Goal: Information Seeking & Learning: Compare options

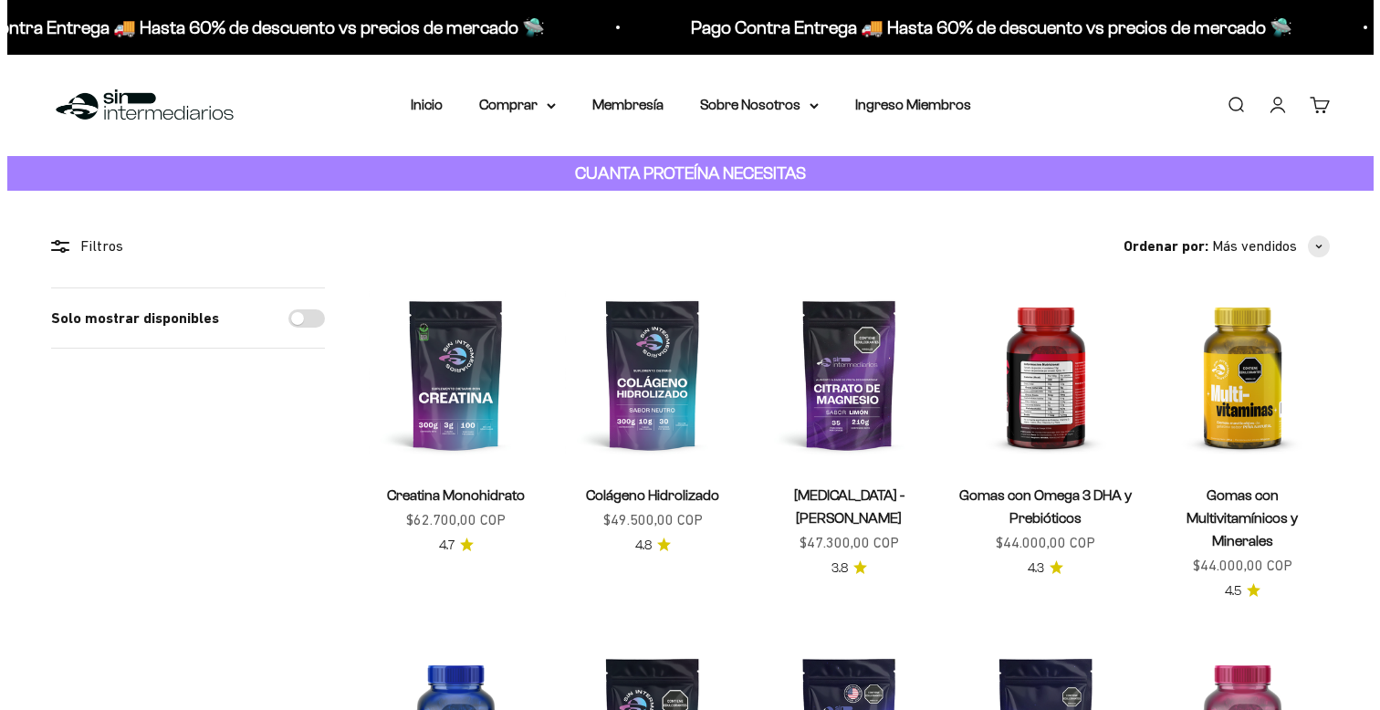
scroll to position [104, 0]
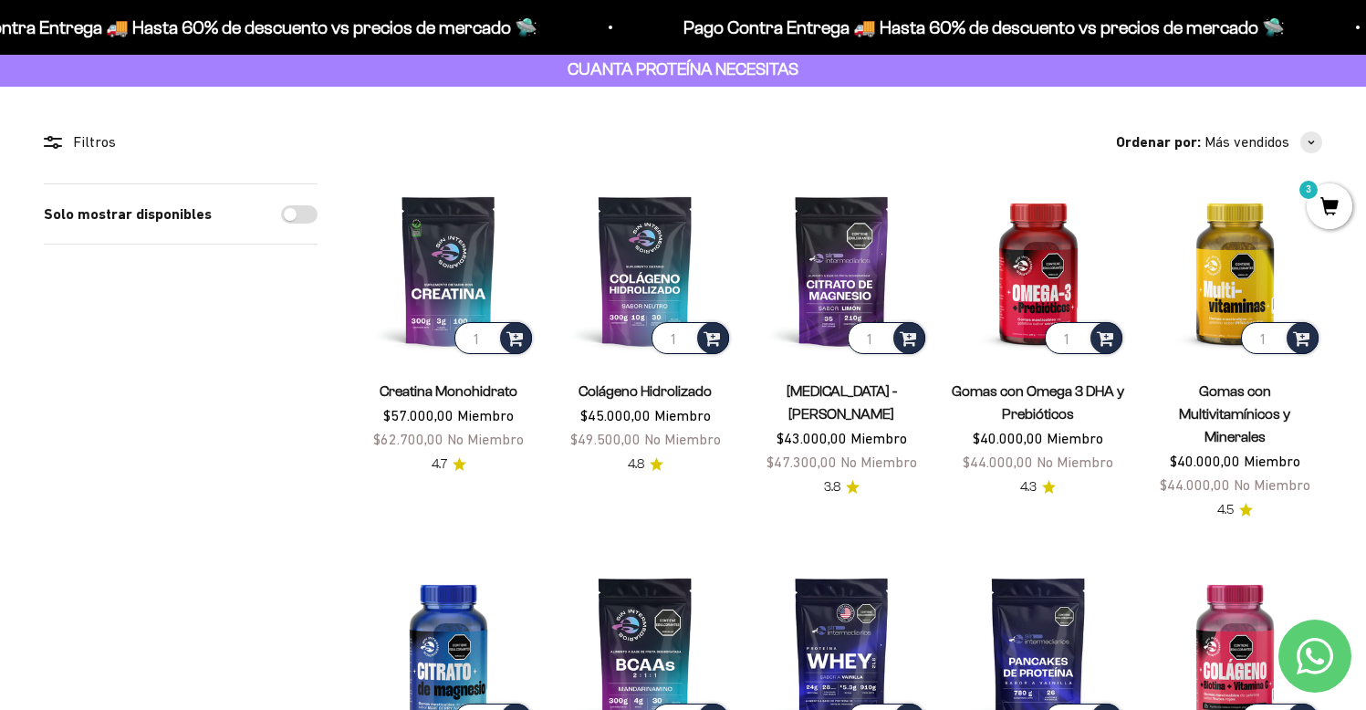
click at [1324, 200] on span "3" at bounding box center [1330, 206] width 46 height 46
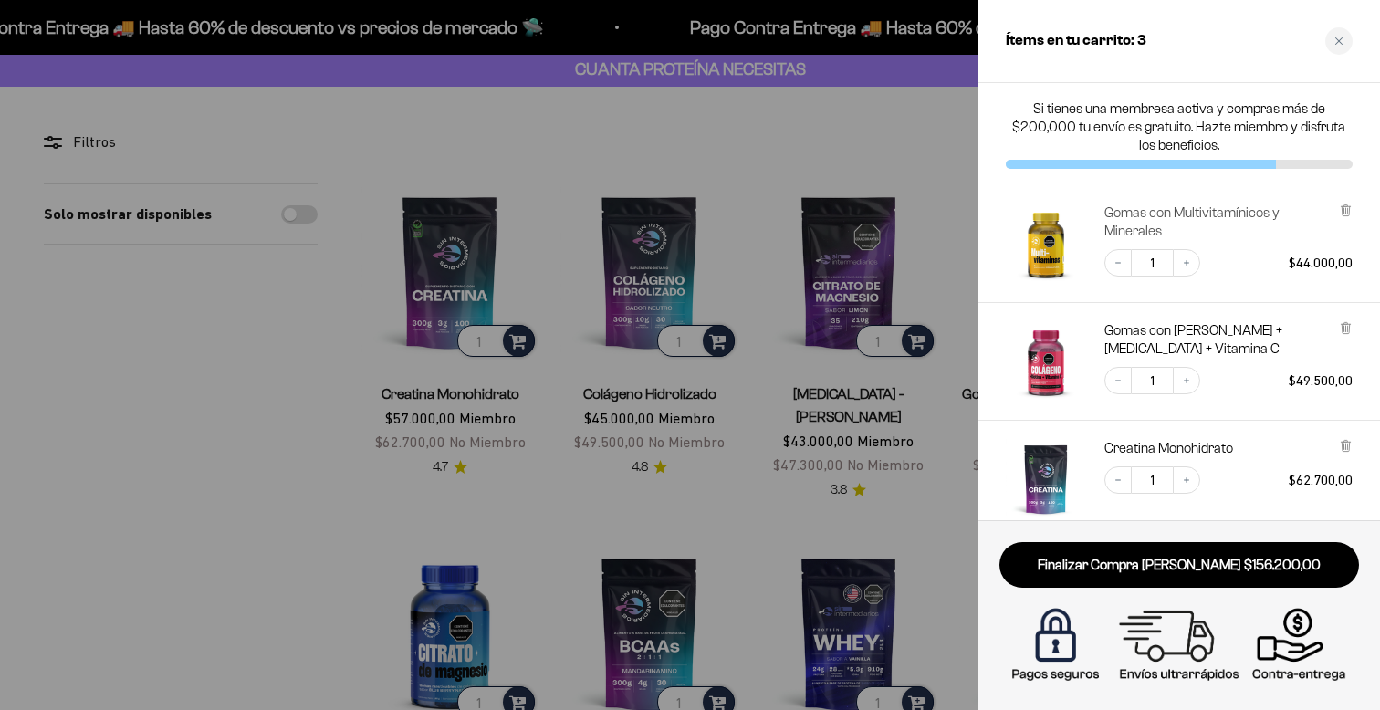
click at [1146, 218] on link "Gomas con Multivitamínicos y Minerales" at bounding box center [1216, 222] width 225 height 37
click at [1142, 345] on link "Gomas con [PERSON_NAME] + [MEDICAL_DATA] + Vitamina C" at bounding box center [1216, 339] width 225 height 37
click at [1146, 440] on link "Creatina Monohidrato" at bounding box center [1168, 448] width 129 height 18
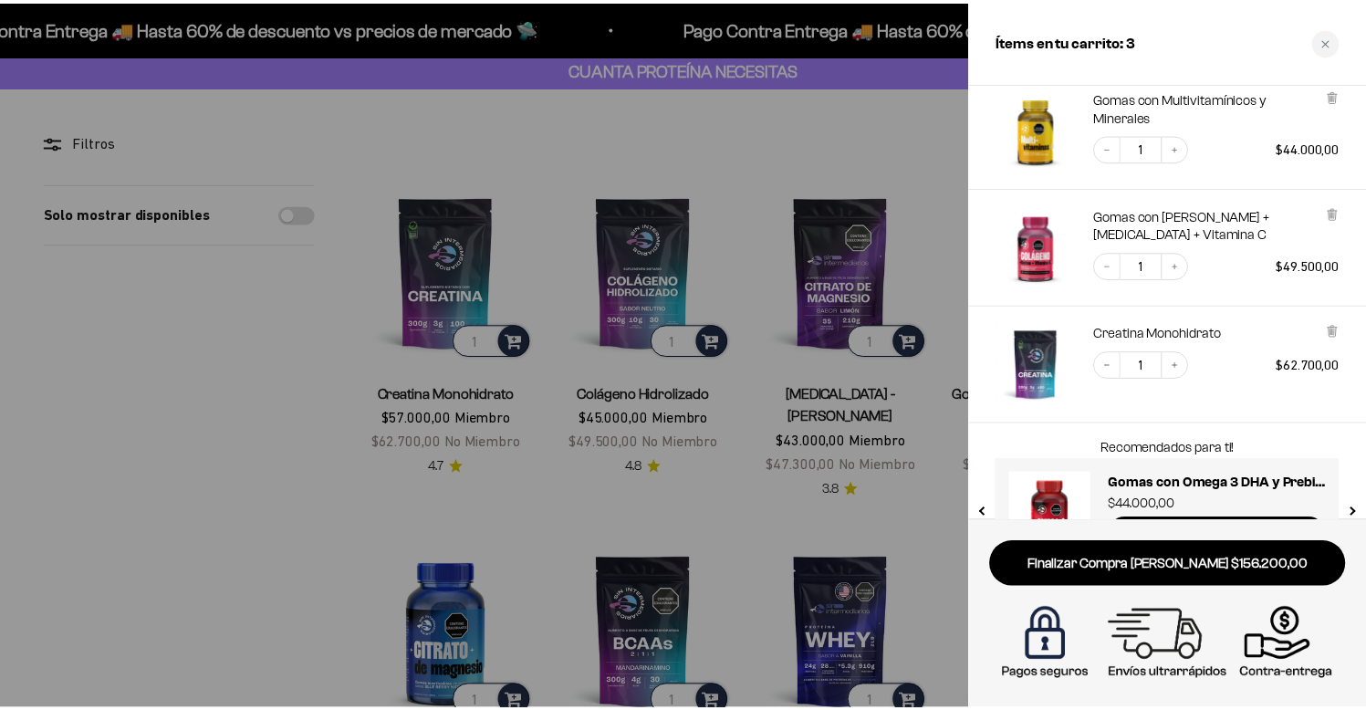
scroll to position [112, 0]
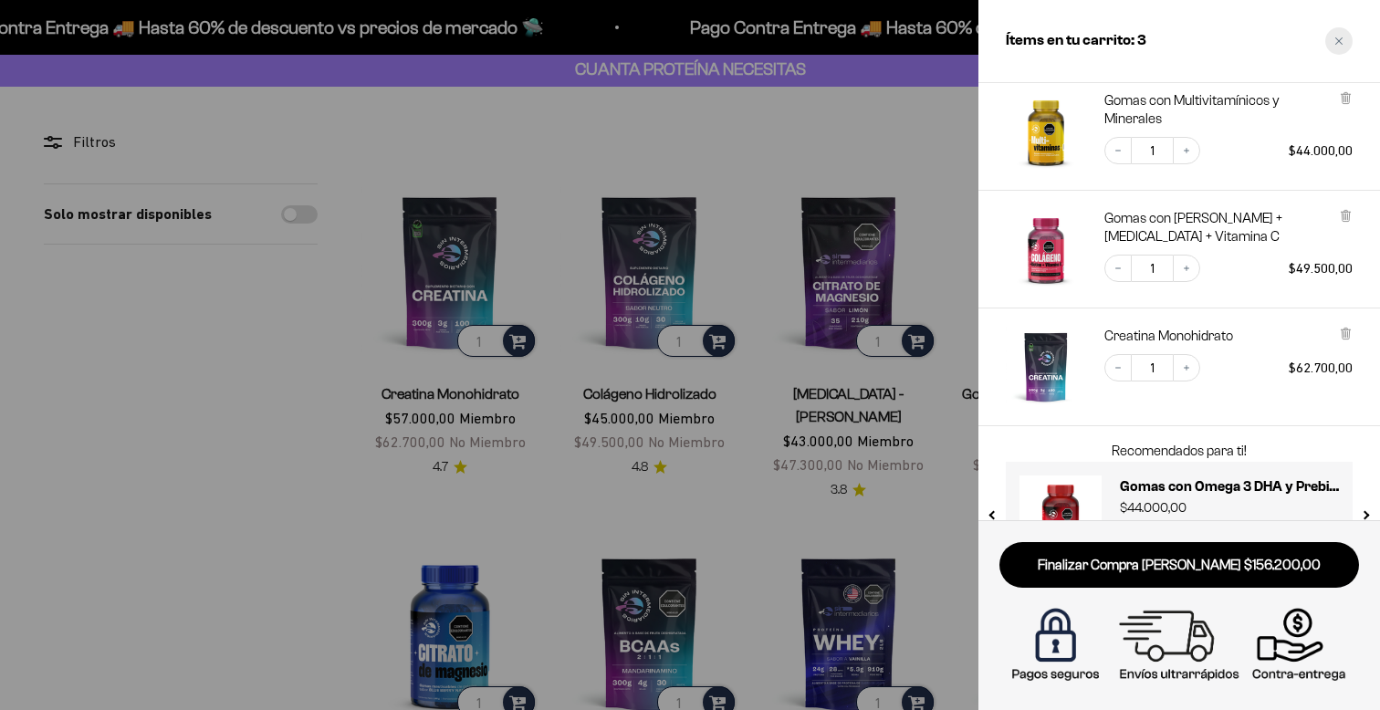
click at [1338, 27] on div "Close cart" at bounding box center [1338, 40] width 27 height 27
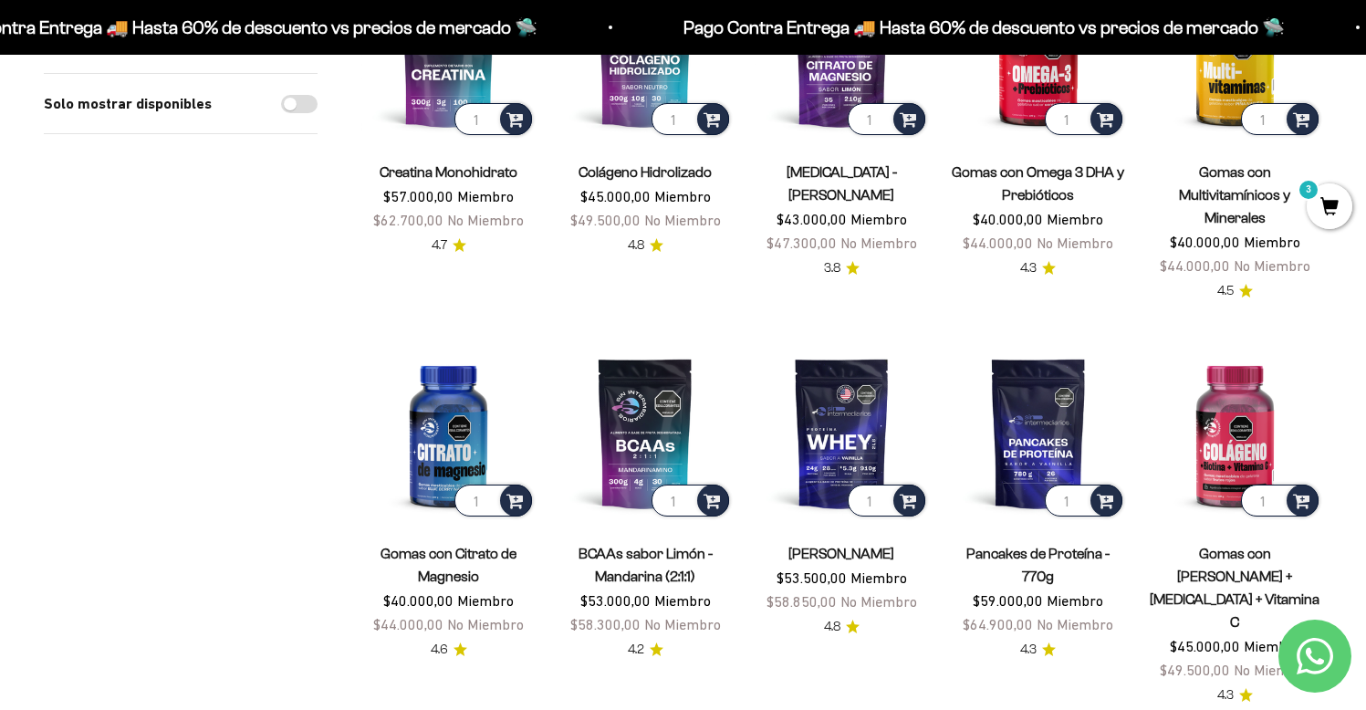
scroll to position [0, 0]
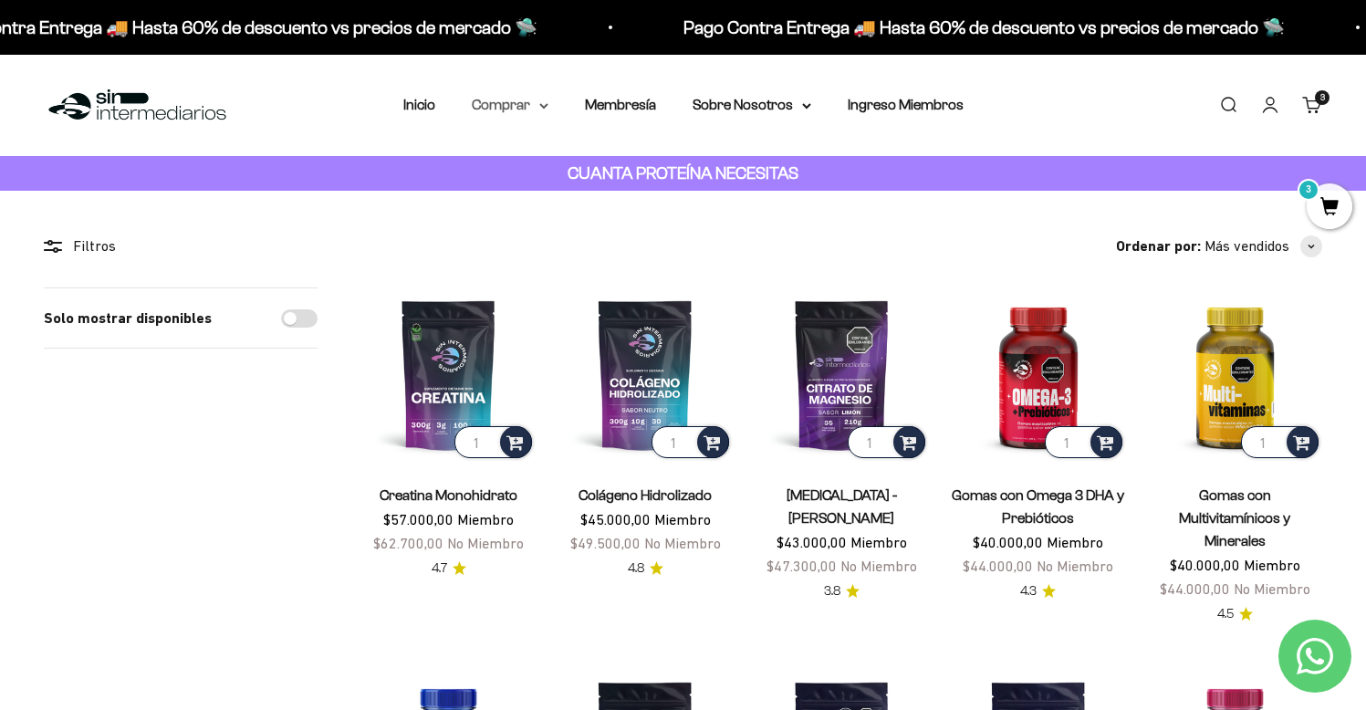
click at [527, 103] on summary "Comprar" at bounding box center [510, 105] width 77 height 24
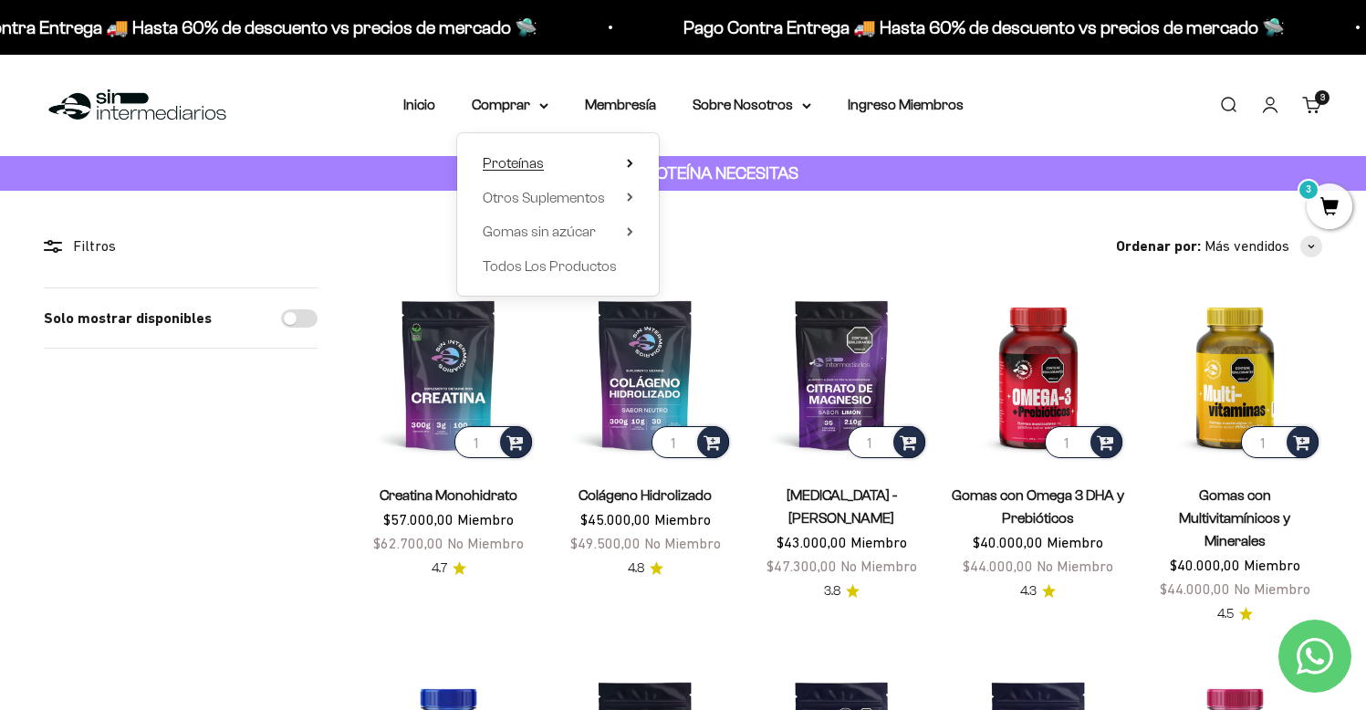
click at [544, 167] on summary "Proteínas" at bounding box center [558, 164] width 151 height 24
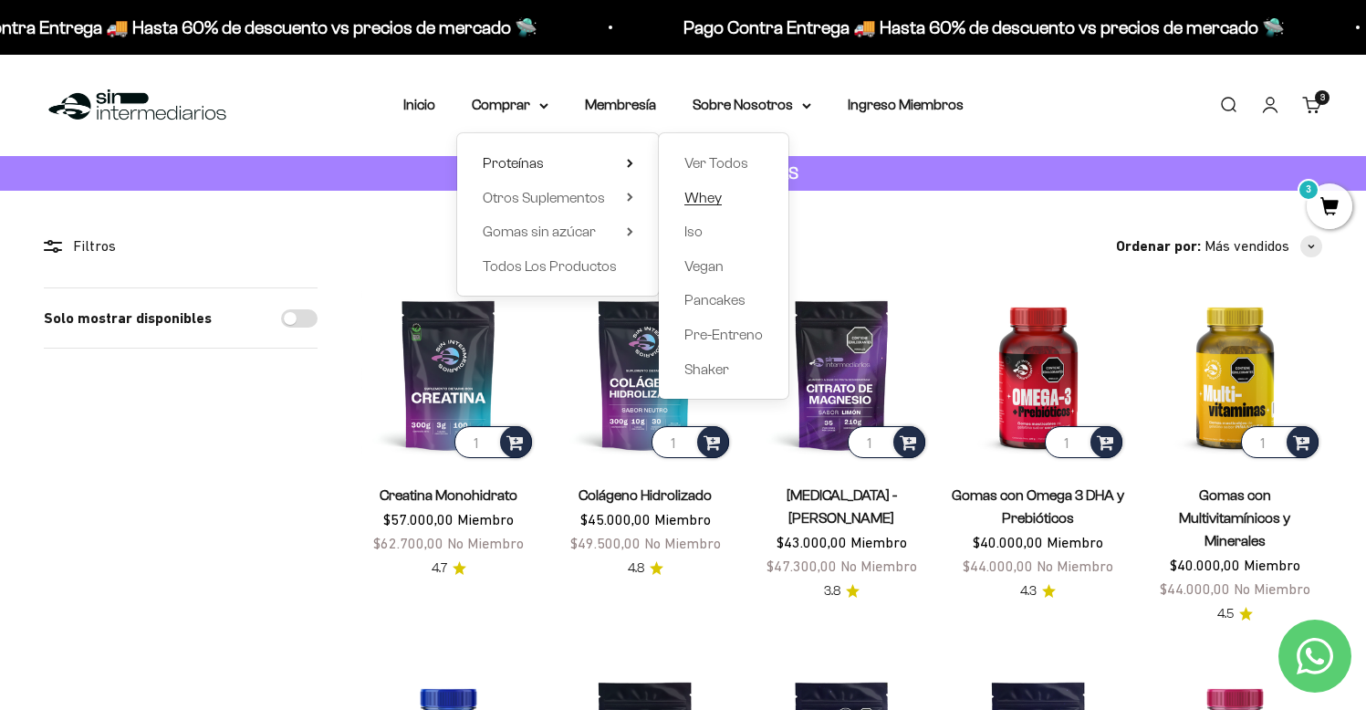
click at [709, 190] on span "Whey" at bounding box center [703, 198] width 37 height 16
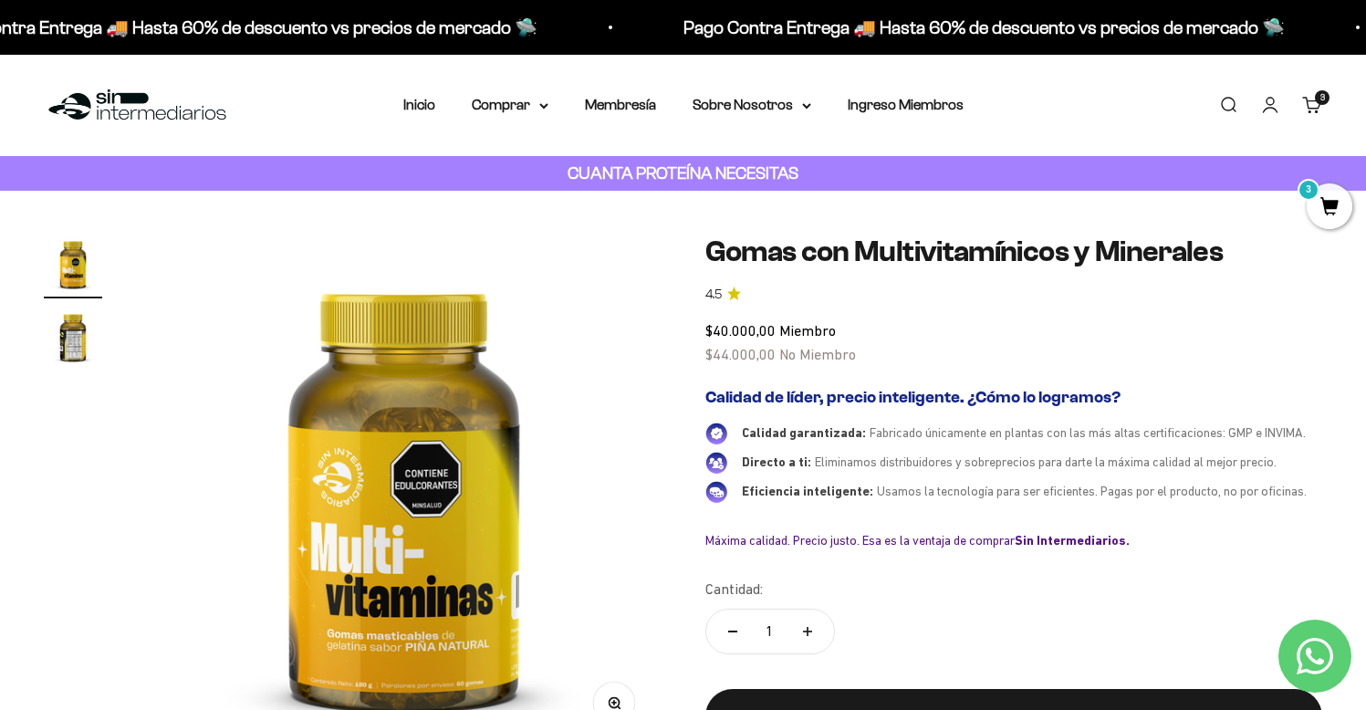
click at [67, 326] on img "Ir al artículo 2" at bounding box center [73, 337] width 58 height 58
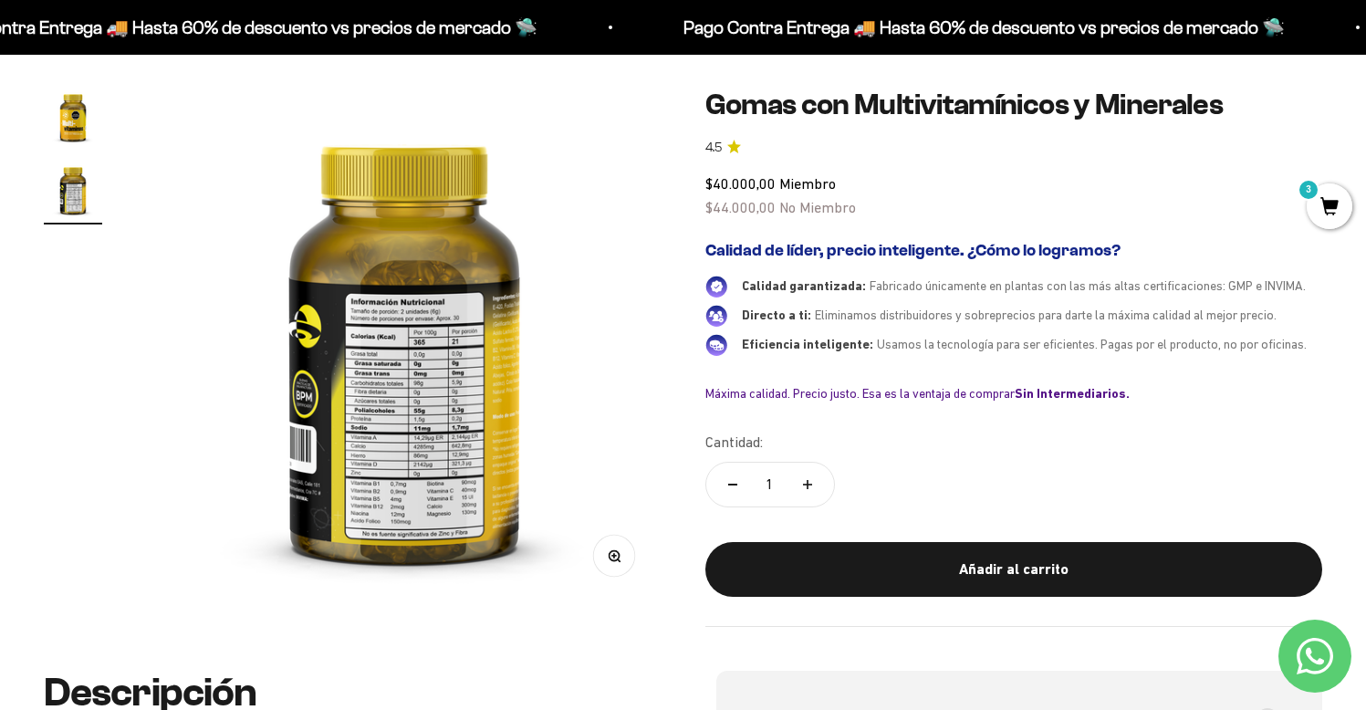
scroll to position [152, 0]
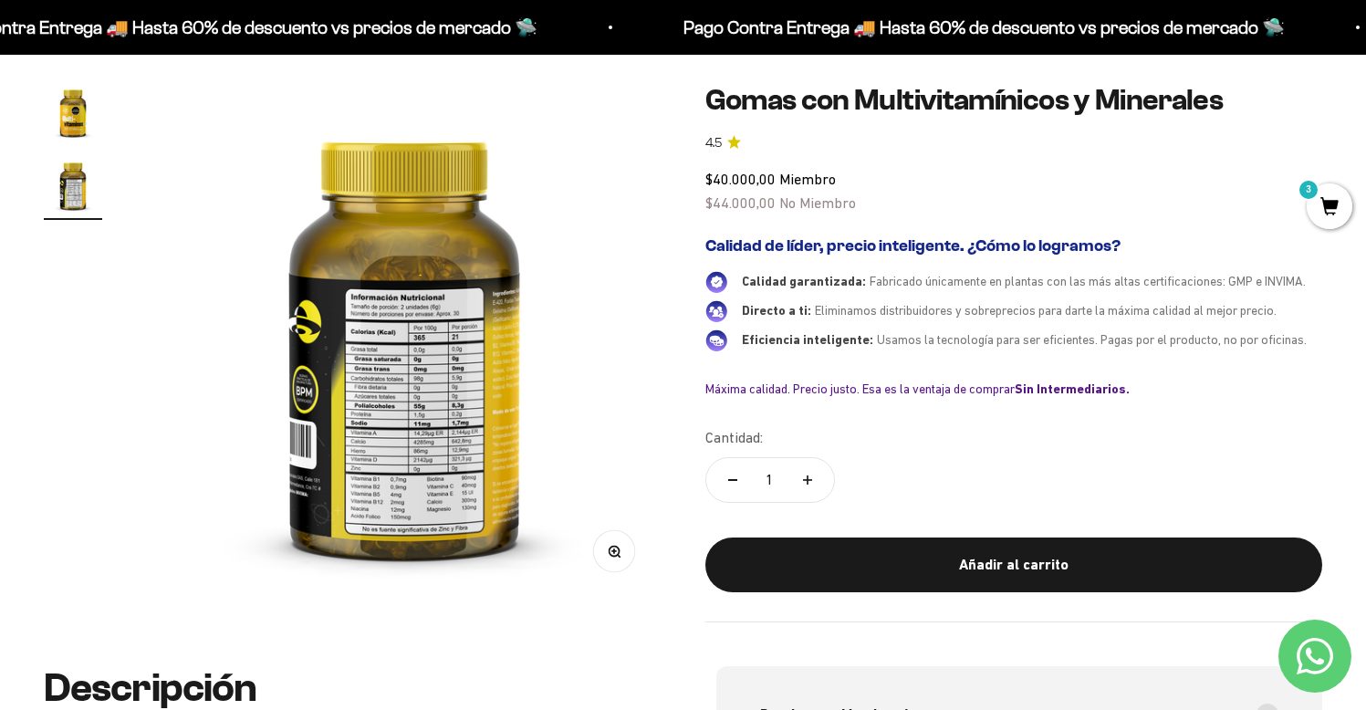
click at [616, 550] on icon "button" at bounding box center [614, 551] width 13 height 13
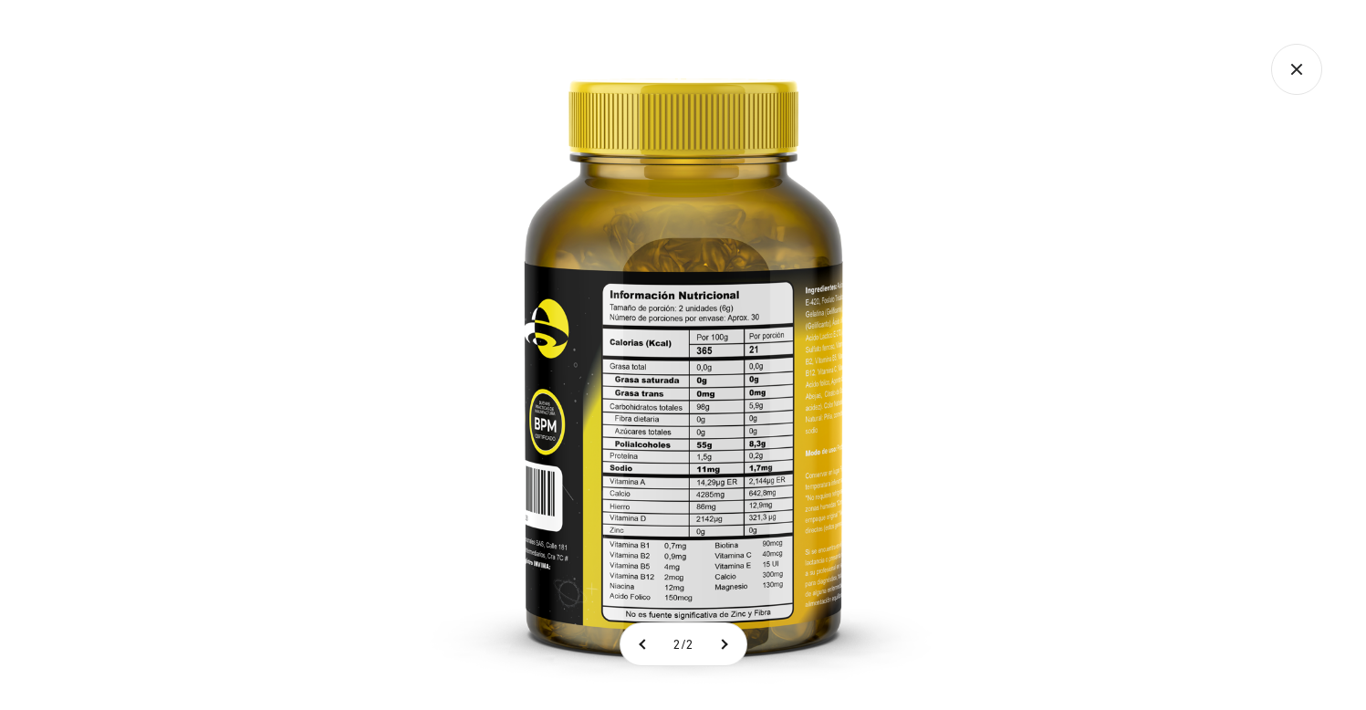
click at [682, 392] on img at bounding box center [684, 355] width 710 height 710
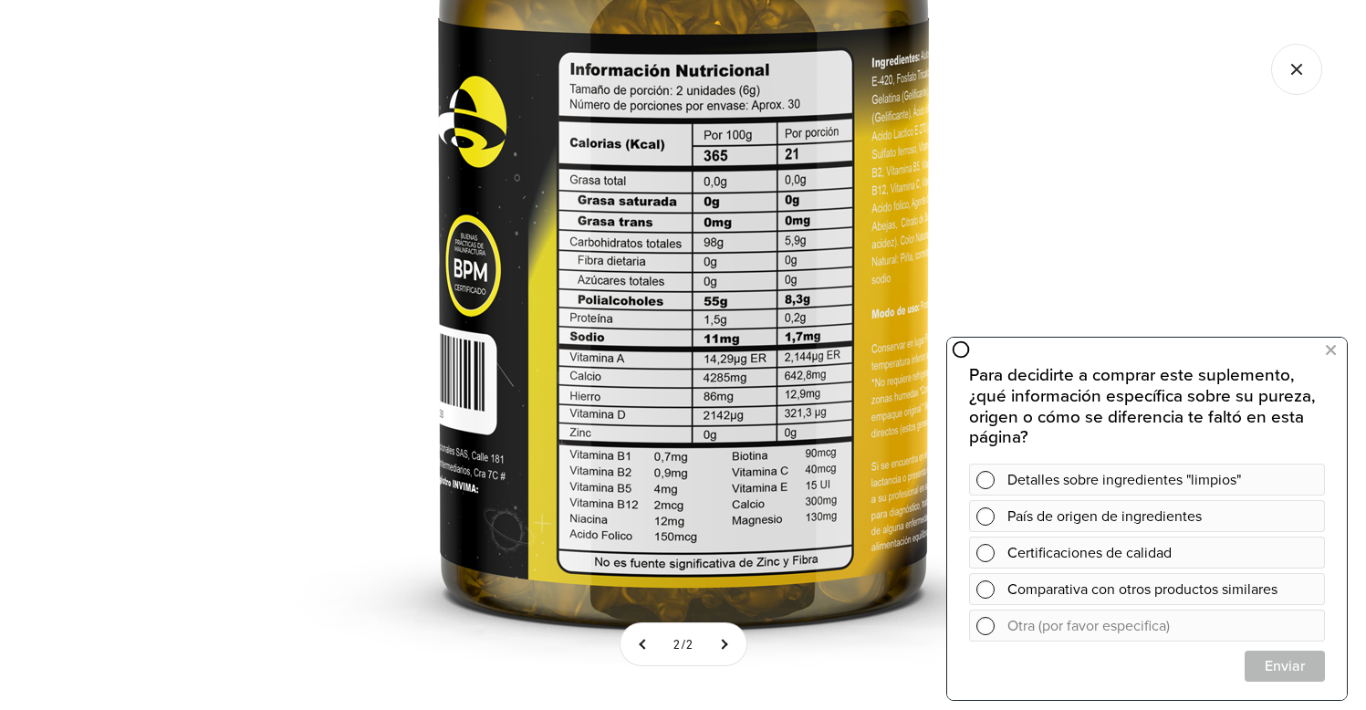
click at [734, 512] on img at bounding box center [683, 162] width 1095 height 1095
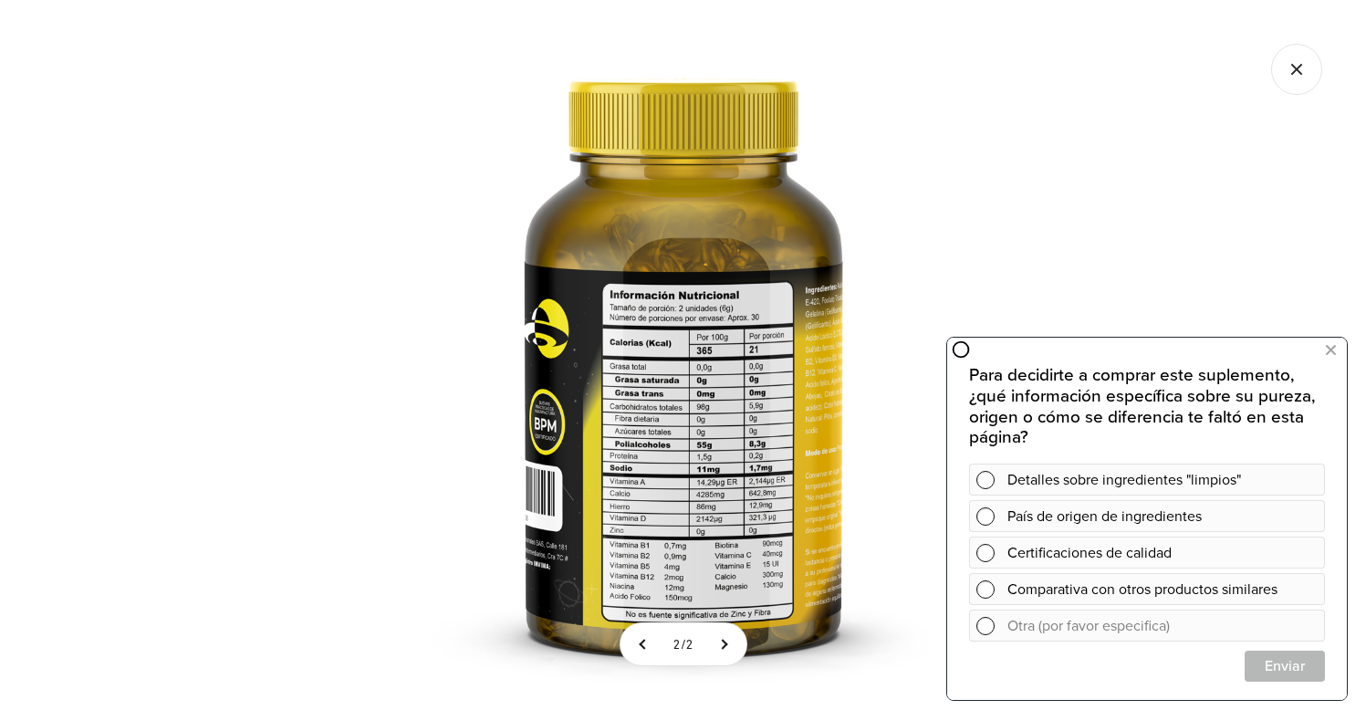
click at [1310, 75] on icon "Cerrar galería" at bounding box center [1297, 69] width 51 height 51
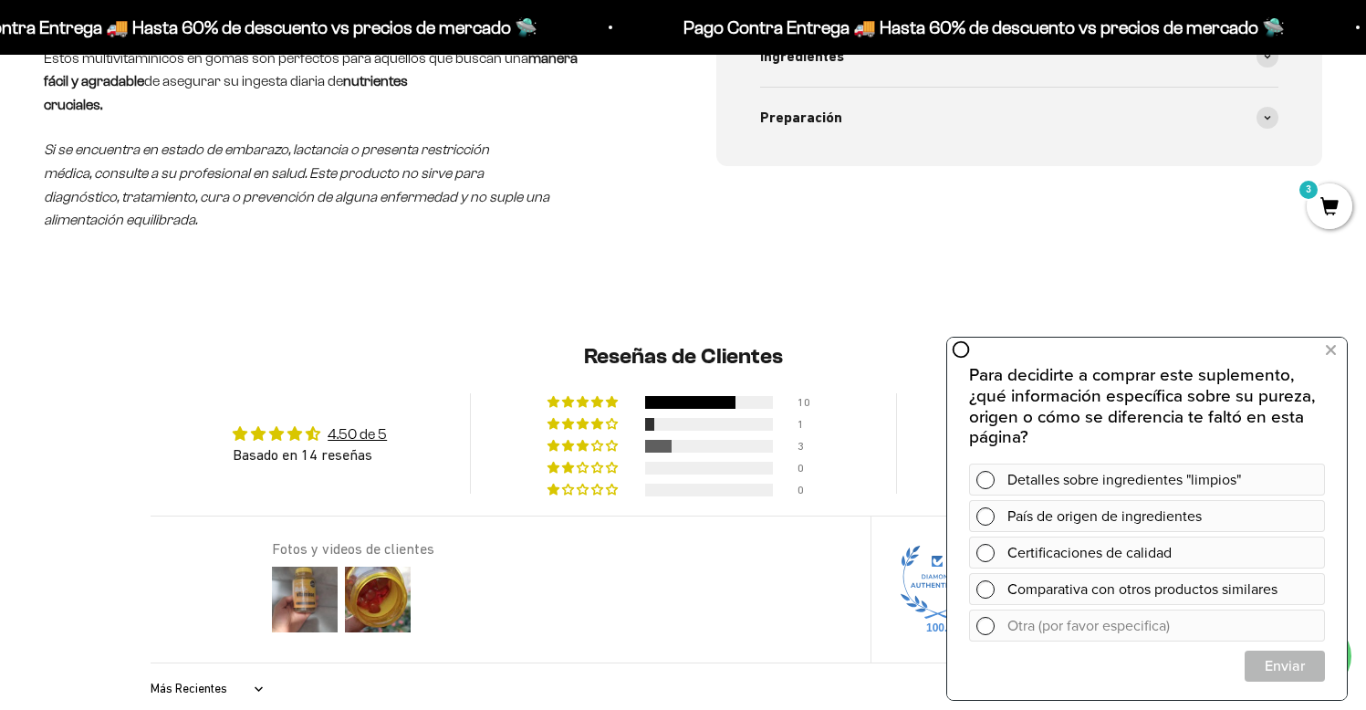
scroll to position [665, 0]
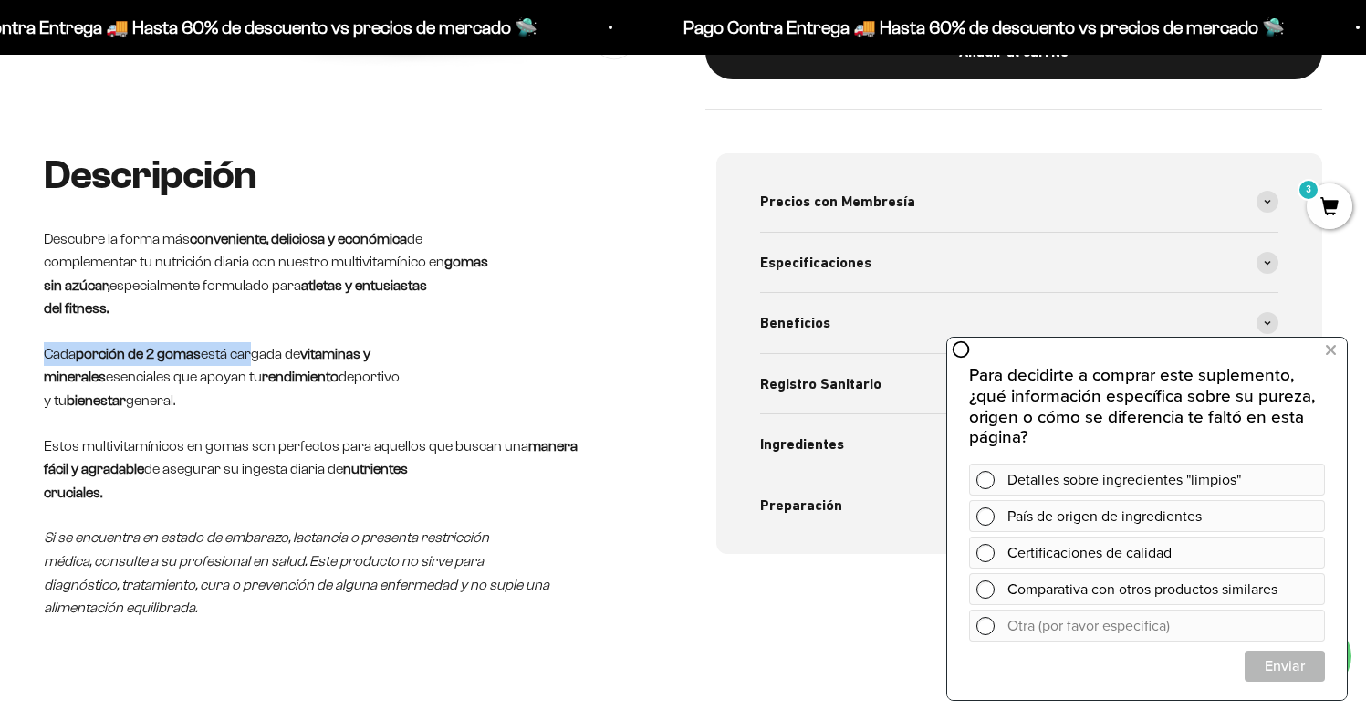
drag, startPoint x: 55, startPoint y: 350, endPoint x: 253, endPoint y: 345, distance: 198.1
click at [253, 345] on p "Cada porción de 2 gomas está cargada de vitaminas y minerales esenciales que ap…" at bounding box center [347, 377] width 607 height 70
click at [282, 361] on p "Cada porción de 2 gomas está cargada de vitaminas y minerales esenciales que ap…" at bounding box center [347, 377] width 607 height 70
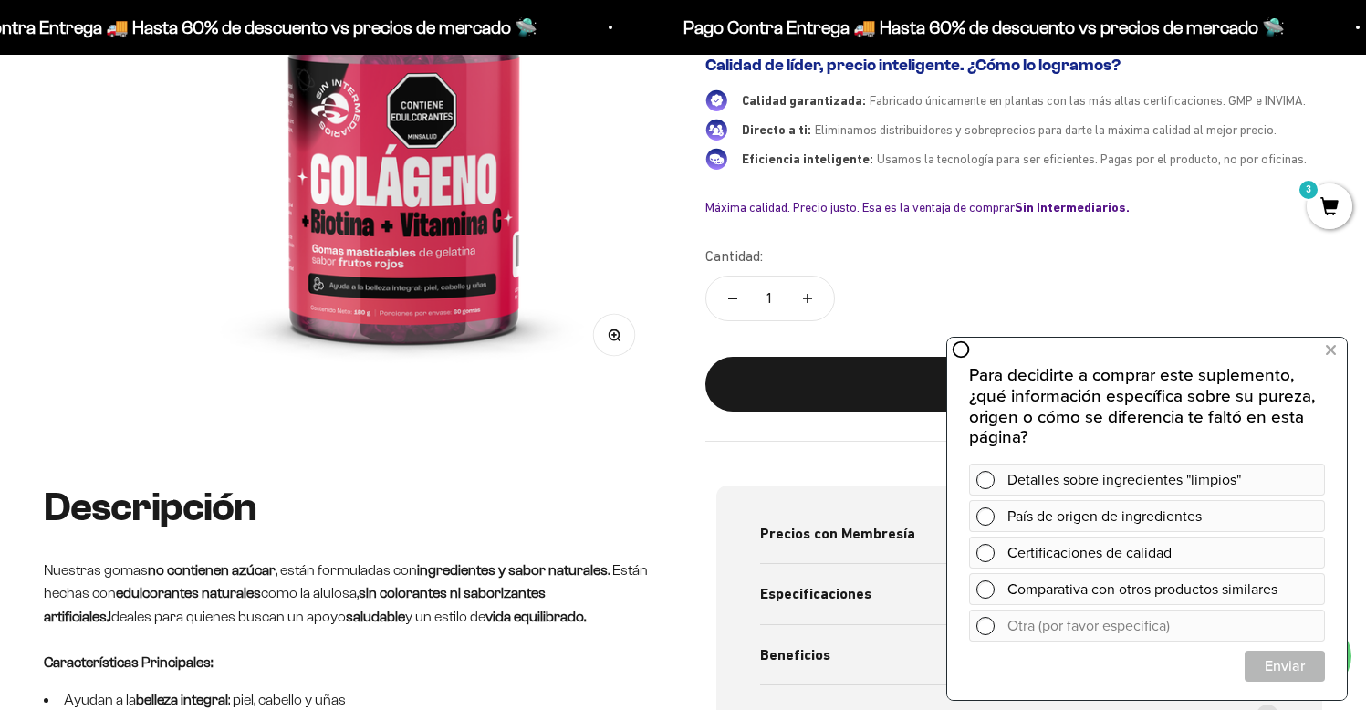
scroll to position [9, 0]
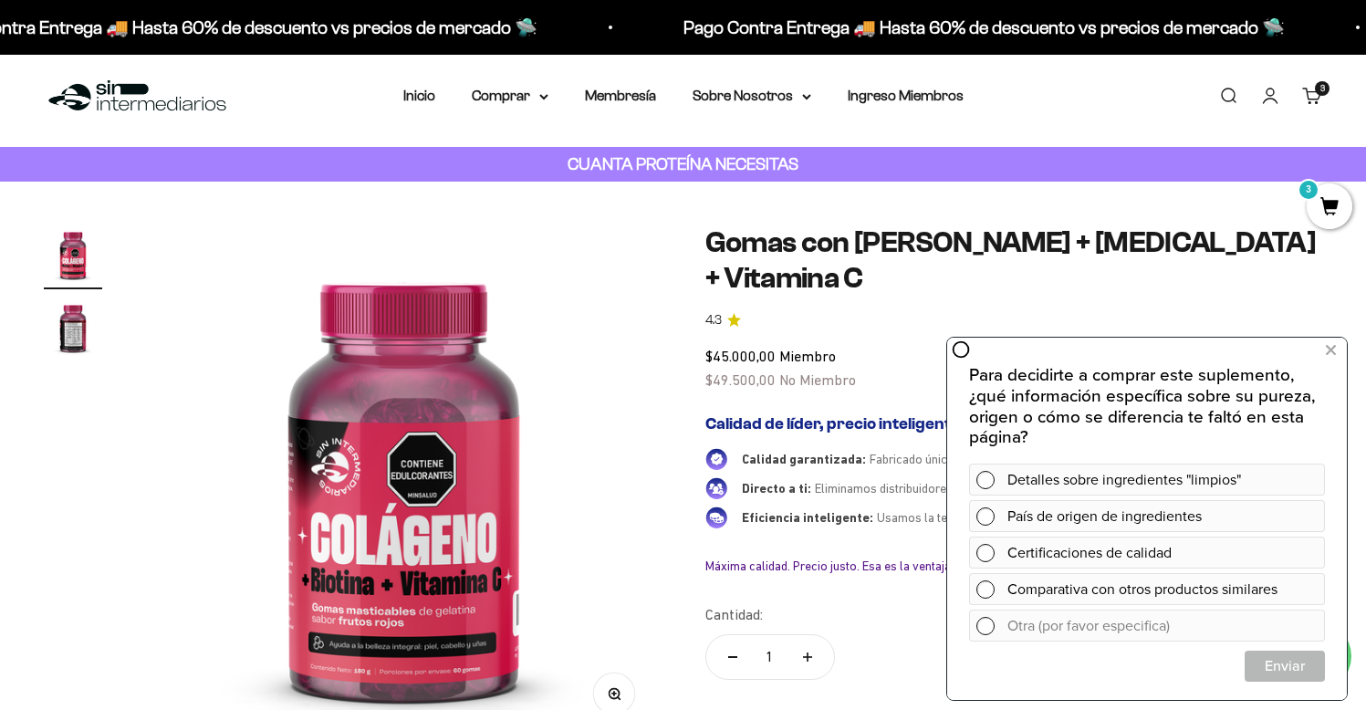
click at [66, 326] on img "Ir al artículo 2" at bounding box center [73, 327] width 58 height 58
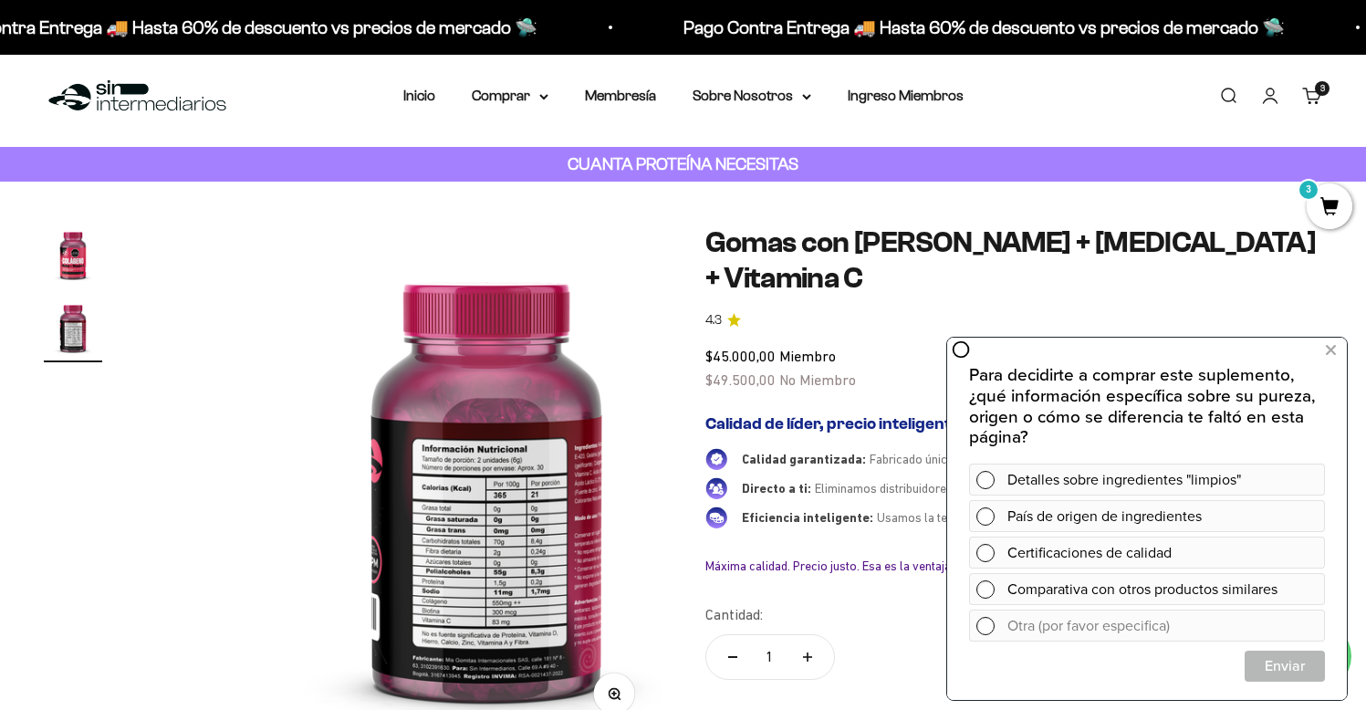
scroll to position [0, 537]
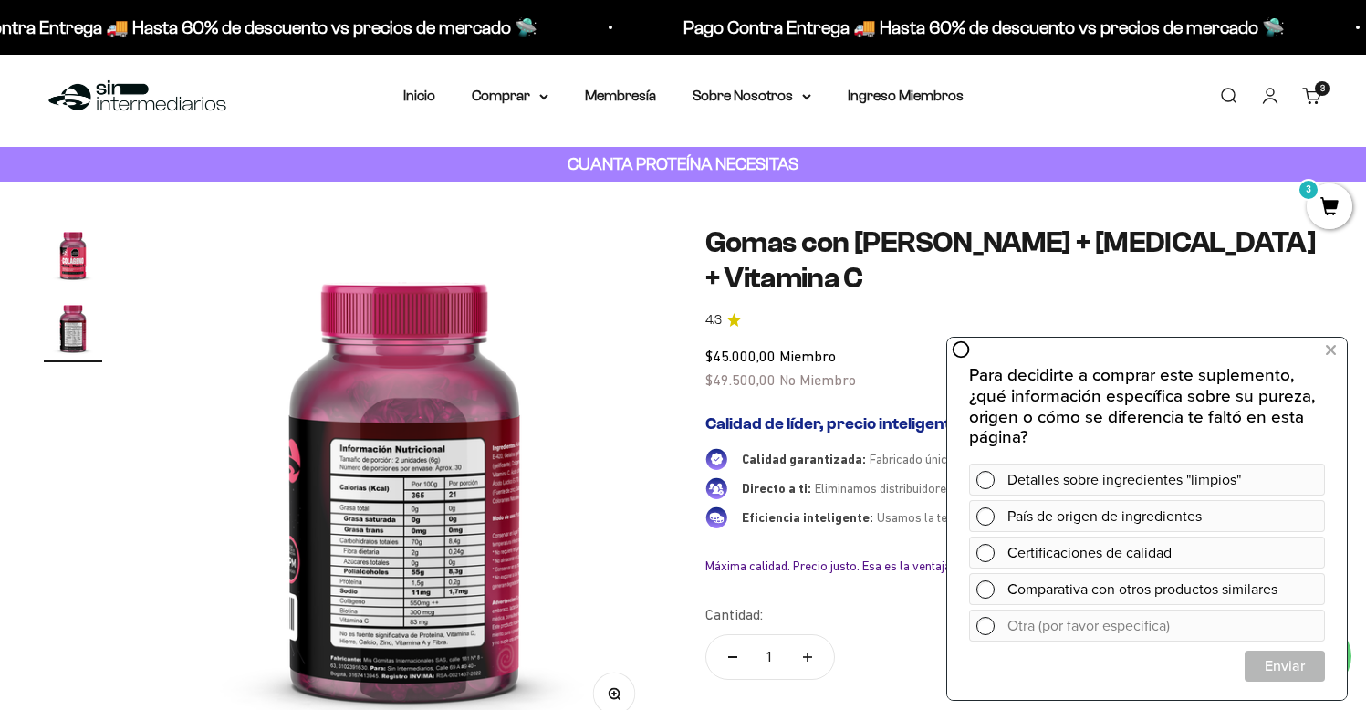
click at [473, 442] on img at bounding box center [405, 483] width 516 height 516
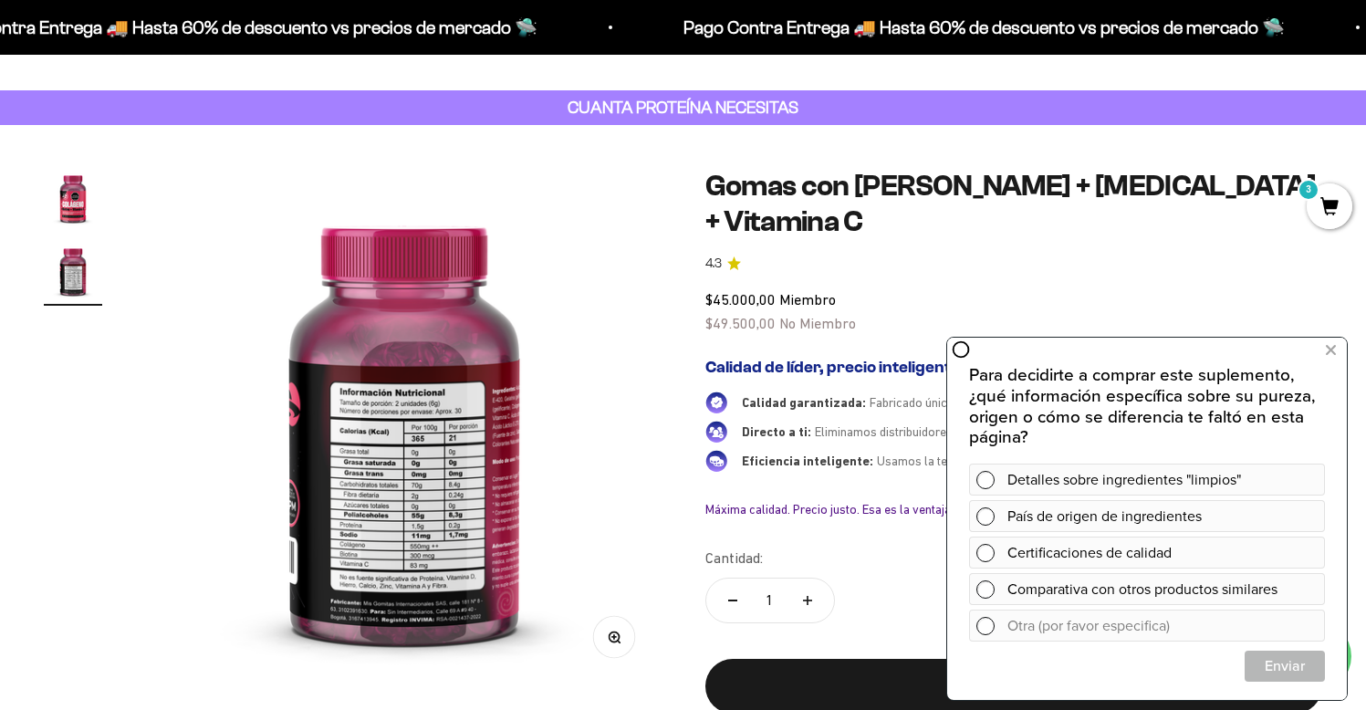
scroll to position [174, 0]
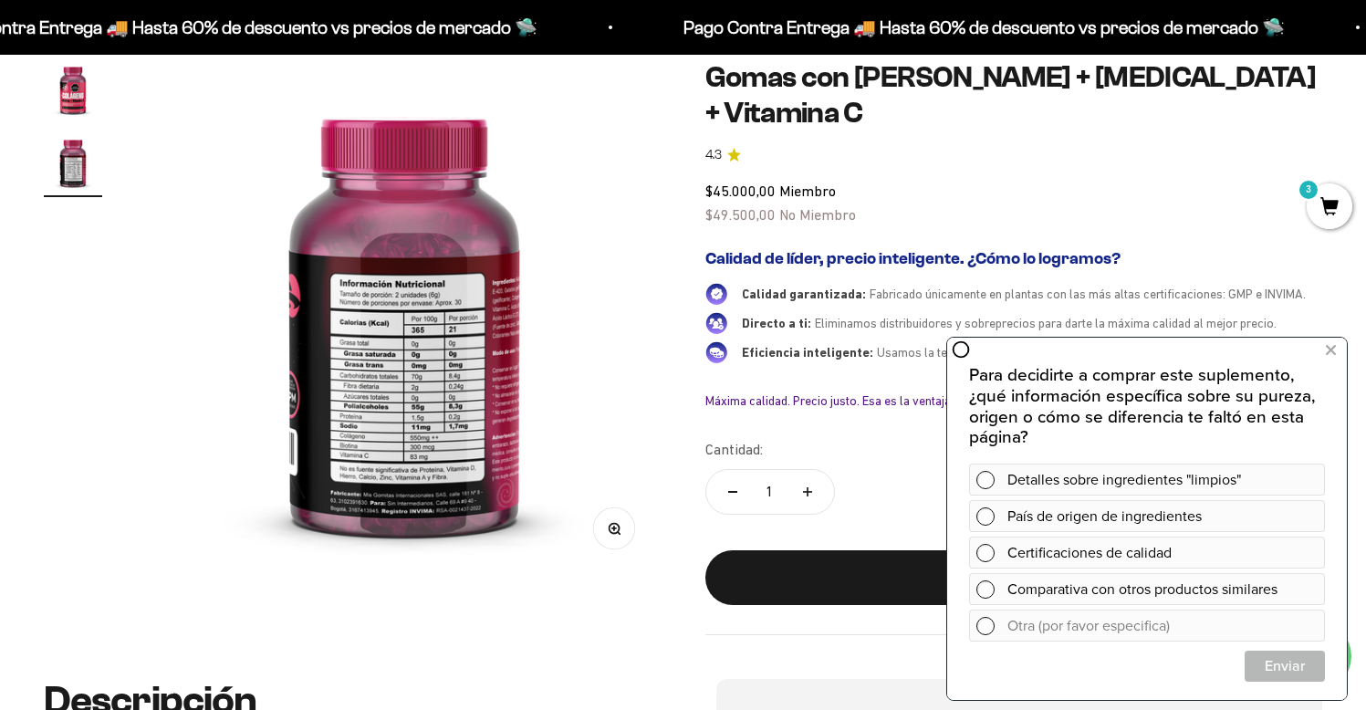
click at [621, 529] on button "Zoom" at bounding box center [613, 528] width 41 height 41
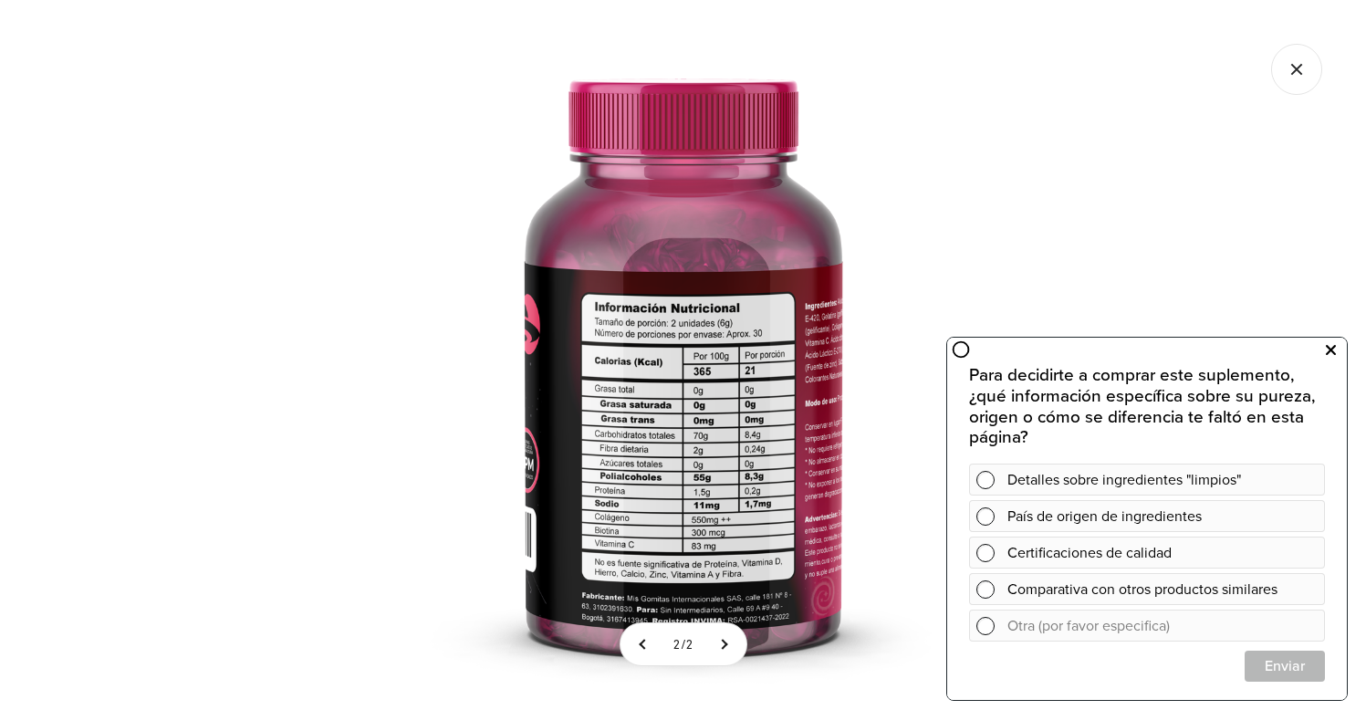
click at [1328, 346] on icon at bounding box center [1331, 351] width 10 height 24
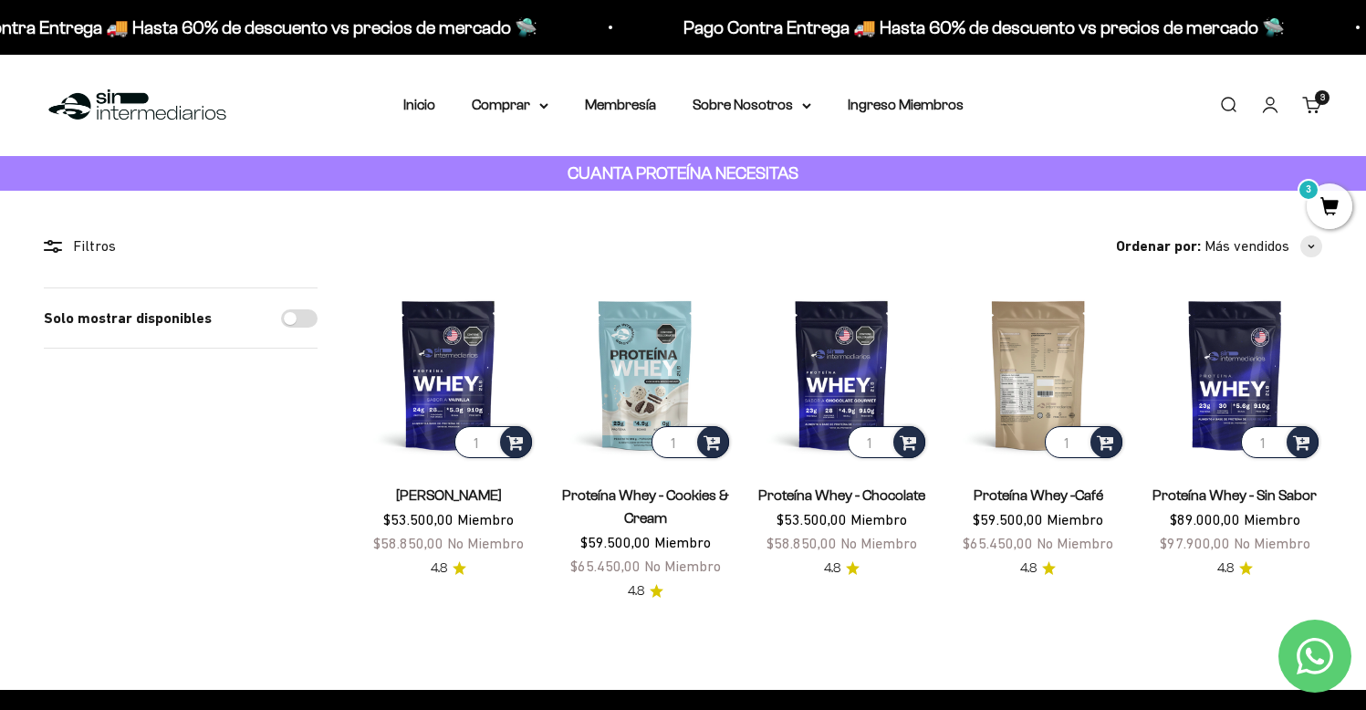
click at [1059, 376] on img at bounding box center [1038, 375] width 174 height 174
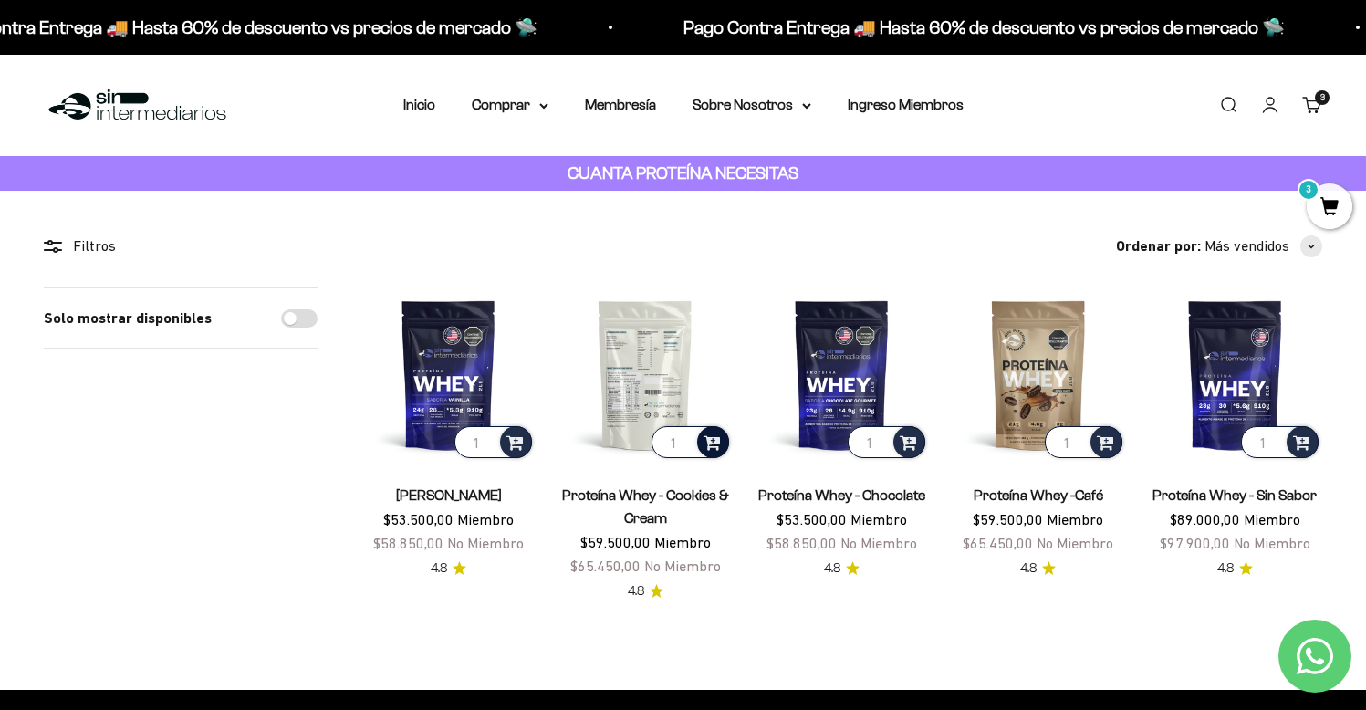
click at [711, 450] on span at bounding box center [712, 441] width 17 height 21
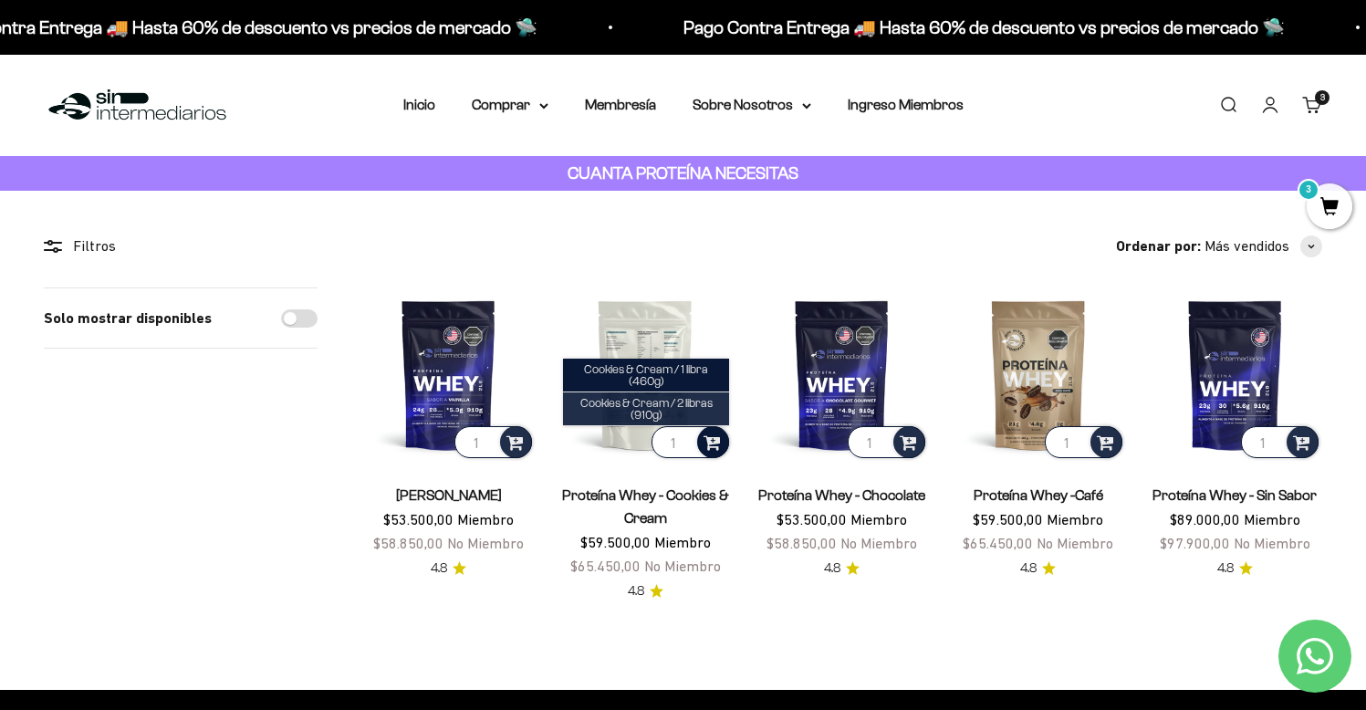
click at [689, 398] on span "Cookies & Cream / 2 libras (910g)" at bounding box center [647, 409] width 132 height 26
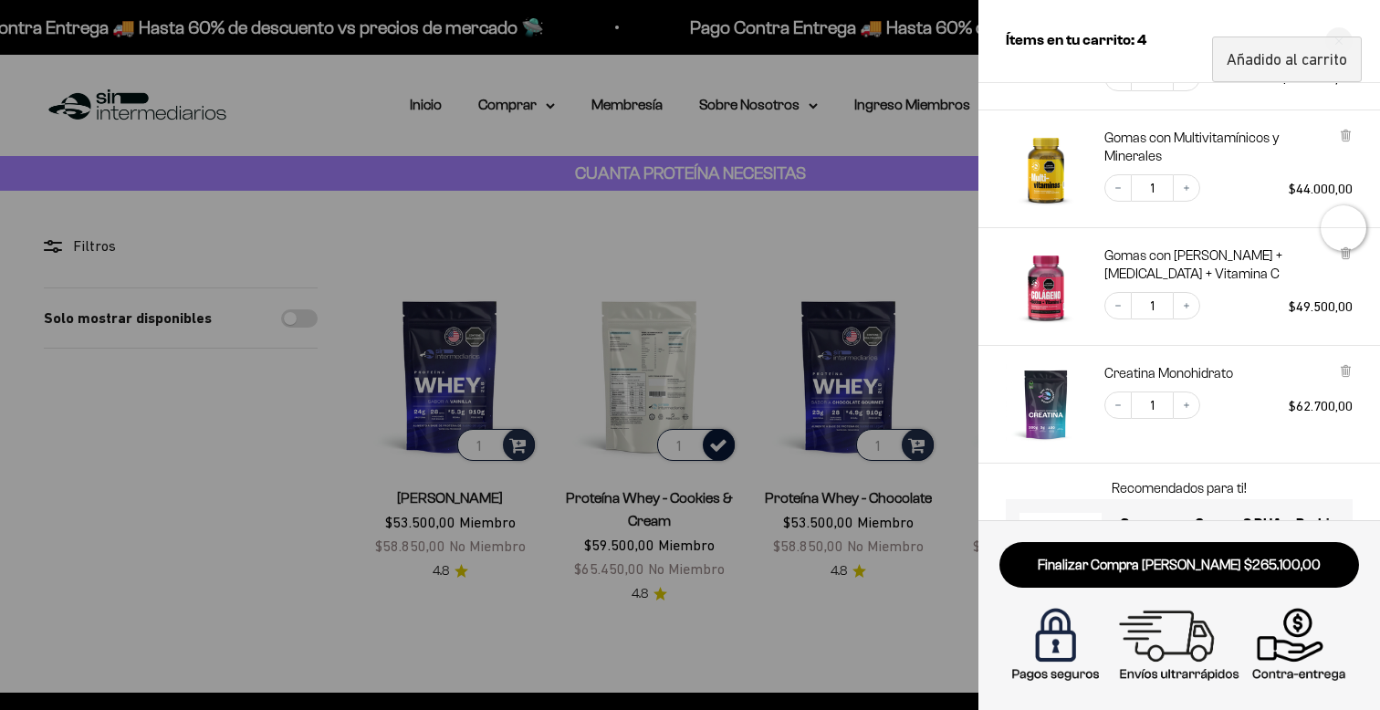
scroll to position [279, 0]
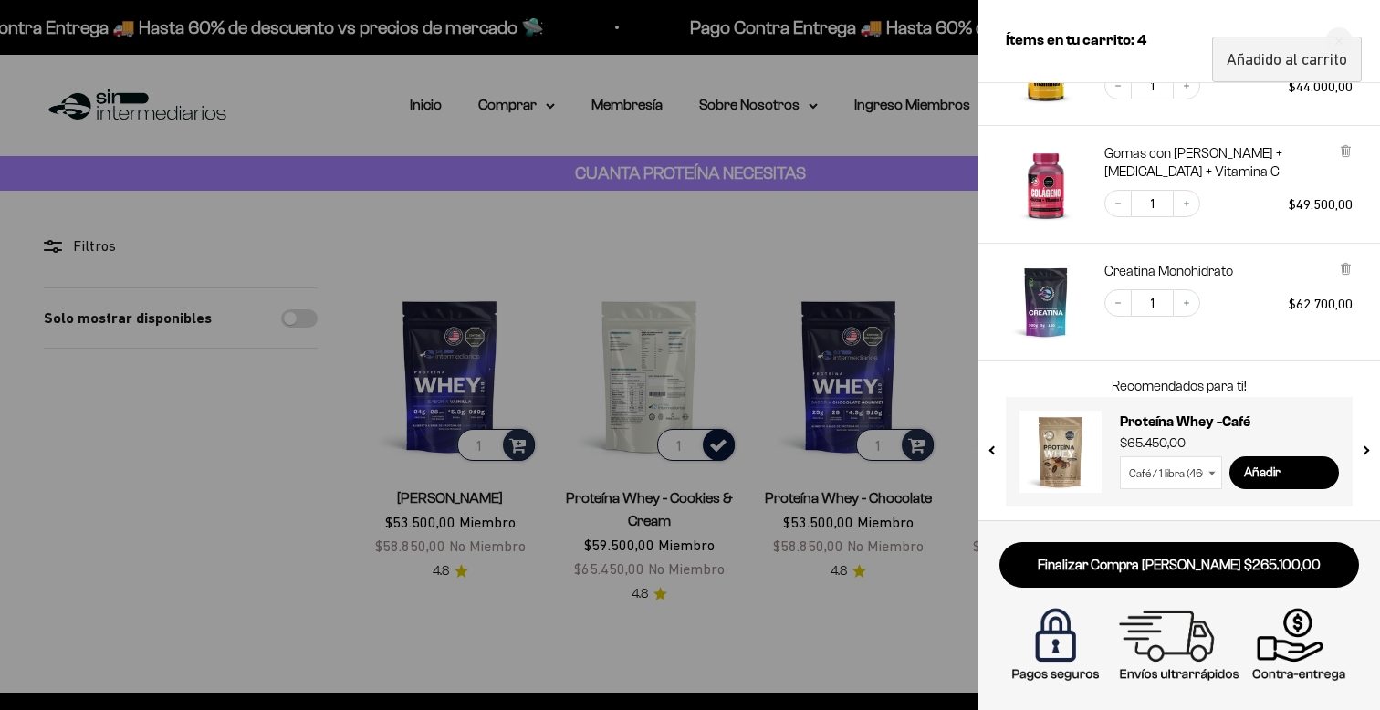
click at [1182, 468] on select "Café / 1 libra (460g) Café / 2 libras (910g)" at bounding box center [1171, 472] width 102 height 33
click at [1120, 456] on select "Café / 1 libra (460g) Café / 2 libras (910g)" at bounding box center [1171, 472] width 102 height 33
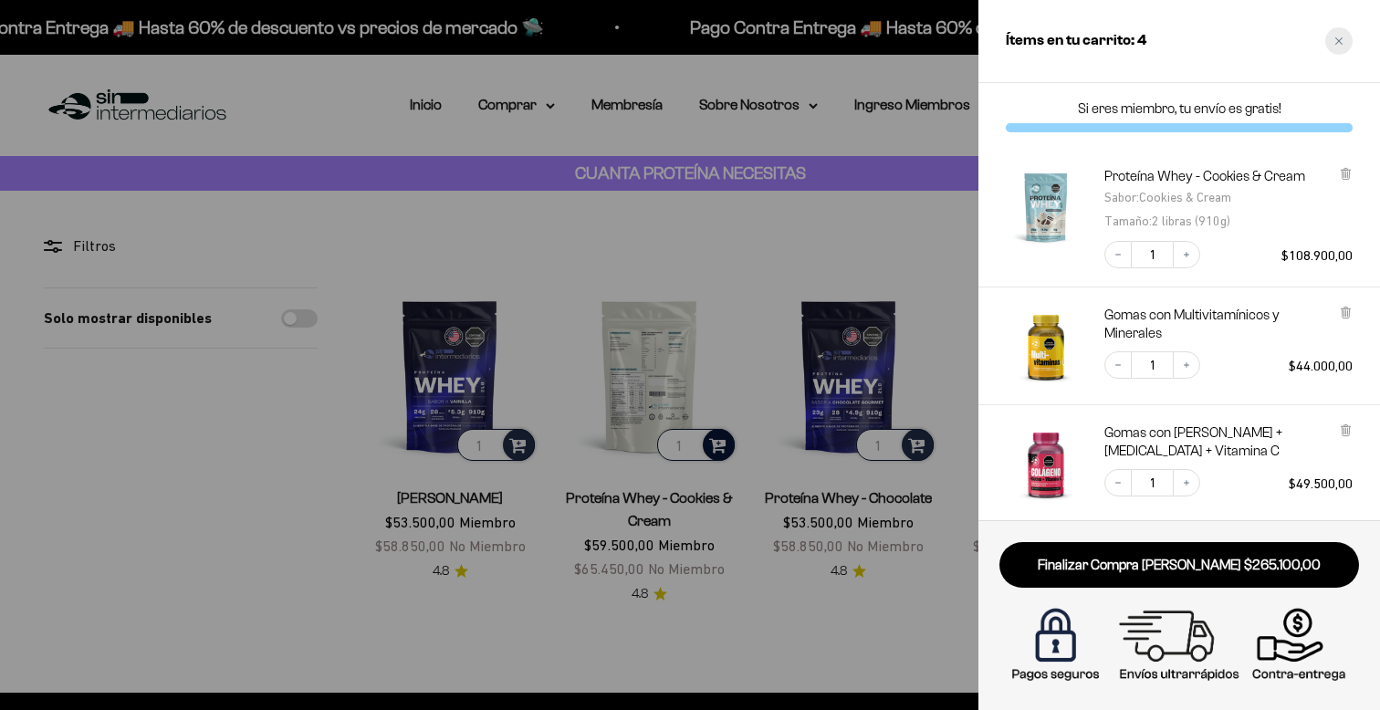
click at [1345, 29] on div "Close cart" at bounding box center [1338, 40] width 27 height 27
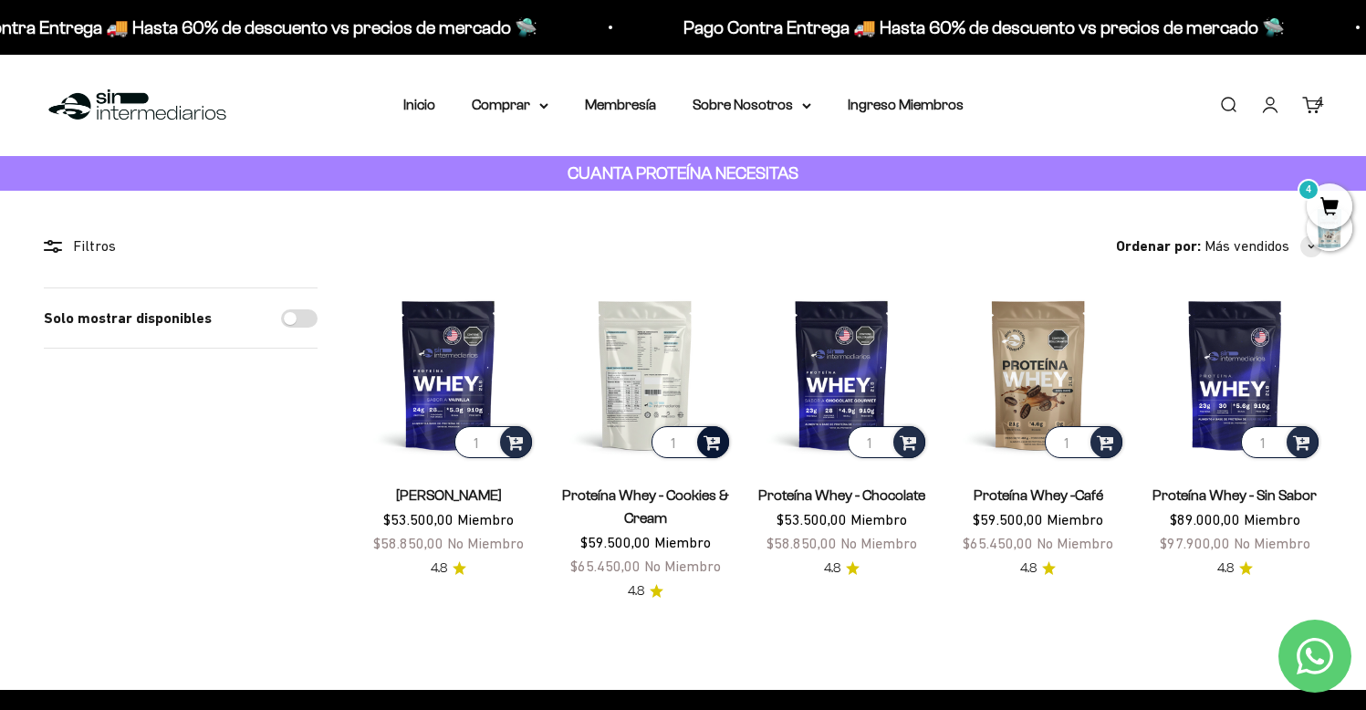
click at [1323, 203] on span "4" at bounding box center [1330, 206] width 46 height 46
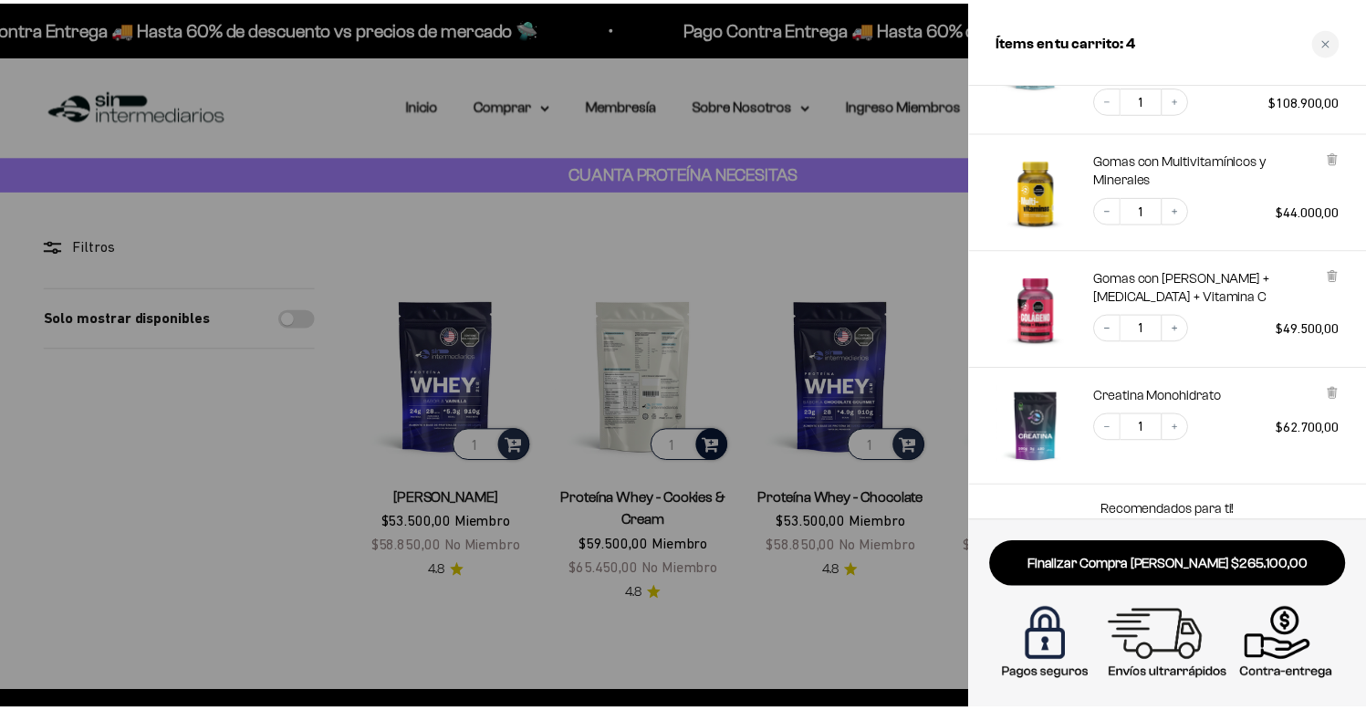
scroll to position [279, 0]
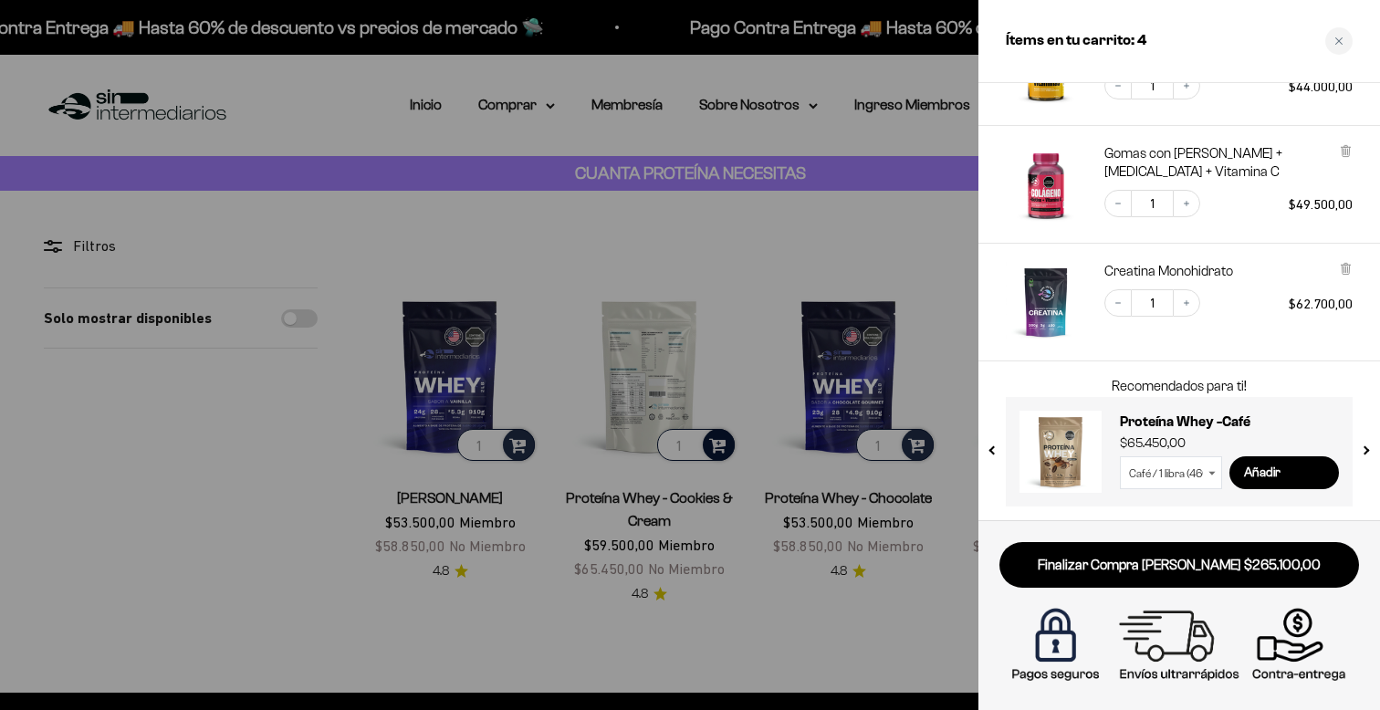
click at [823, 221] on div at bounding box center [690, 355] width 1380 height 710
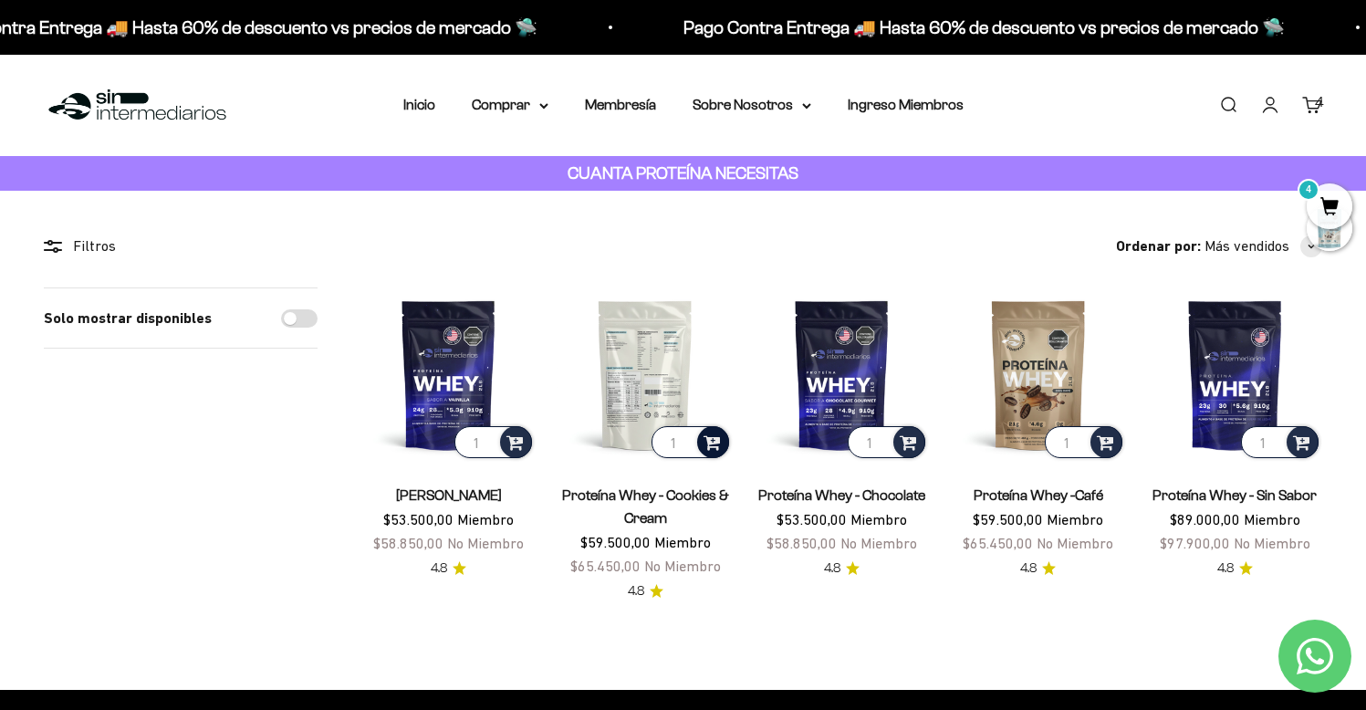
click at [928, 207] on section "Filtros Ordenar por Características Más vendidos Alfabéticamente, A-Z Alfabétic…" at bounding box center [683, 440] width 1366 height 499
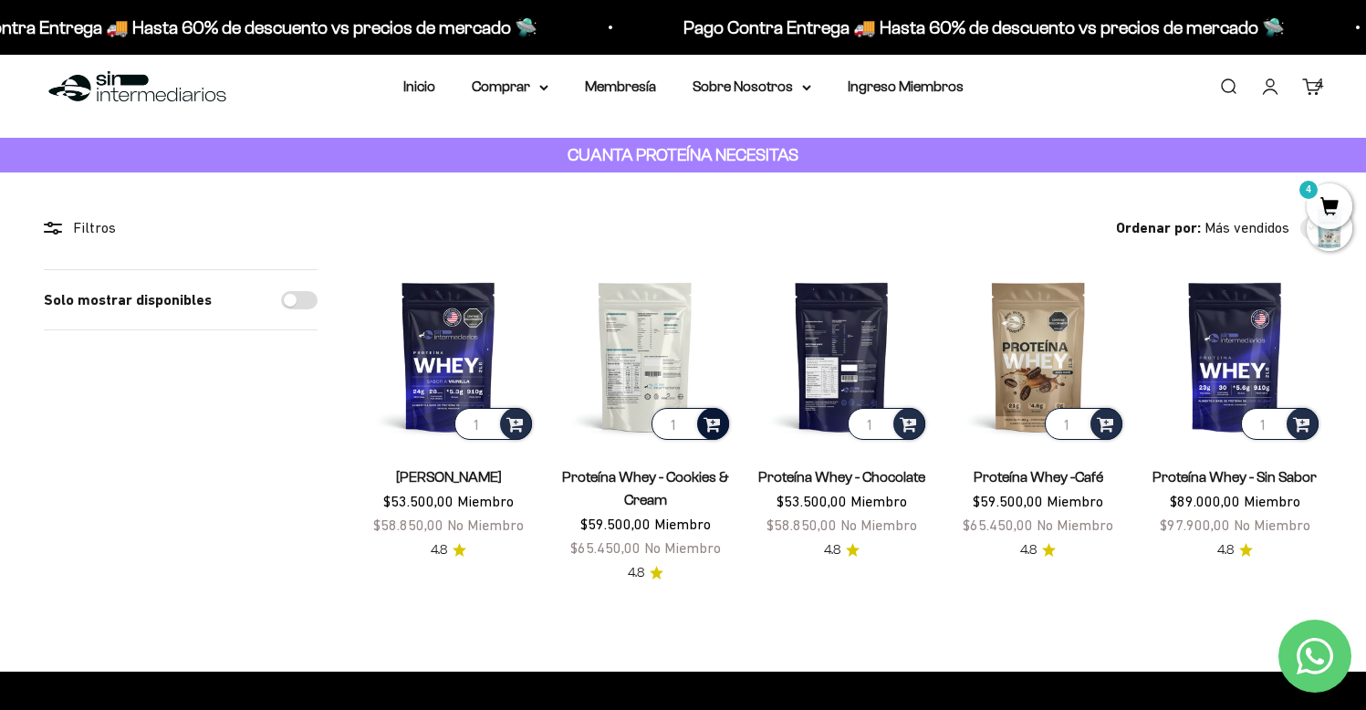
scroll to position [41, 0]
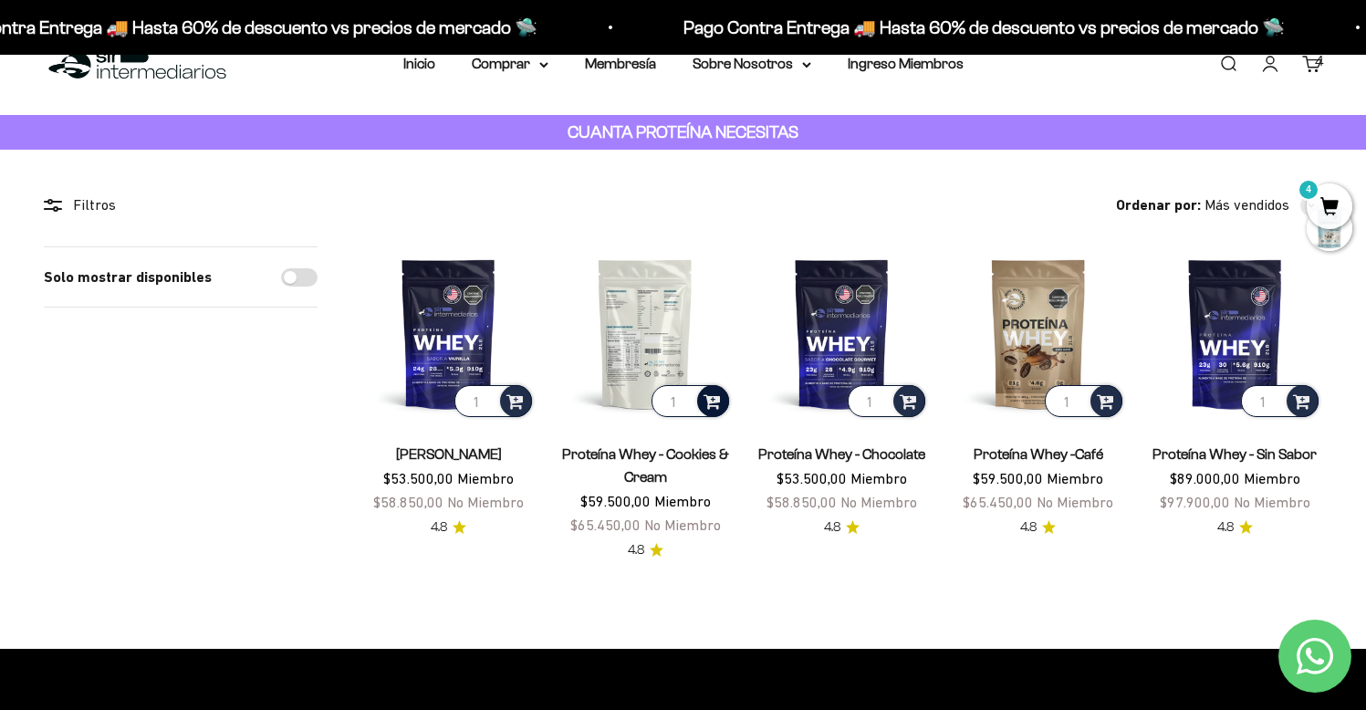
click at [677, 321] on img at bounding box center [645, 333] width 174 height 174
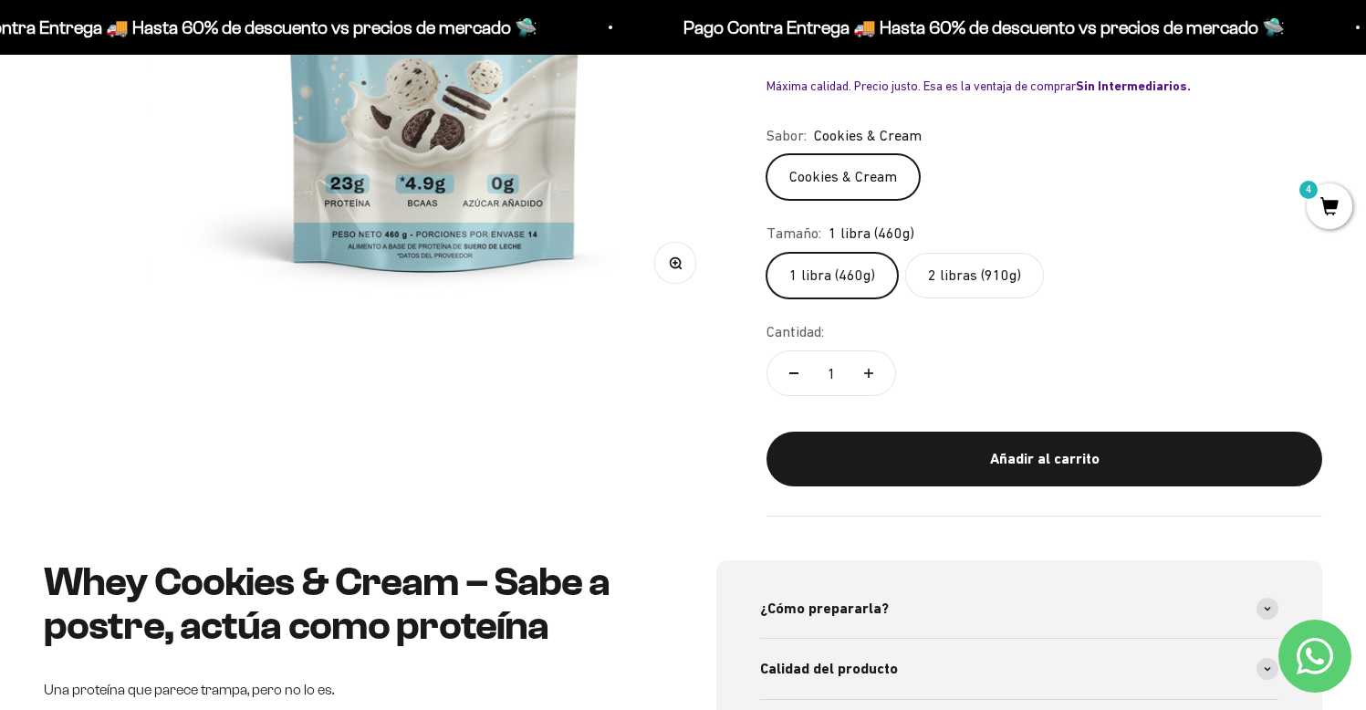
scroll to position [461, 0]
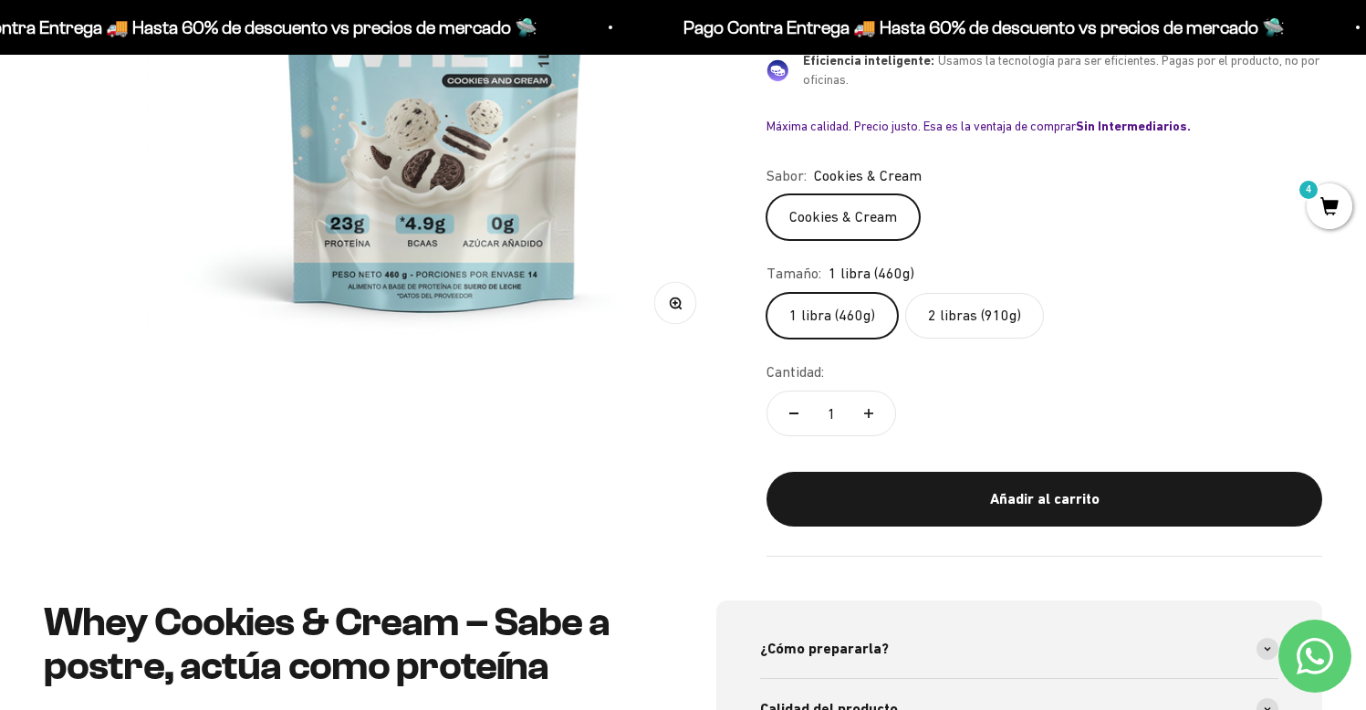
click at [965, 287] on fieldset "Tamaño: 1 libra (460g) 1 libra (460g) 2 libras (910g)" at bounding box center [1045, 300] width 556 height 77
click at [961, 307] on label "2 libras (910g)" at bounding box center [974, 316] width 139 height 46
click at [767, 293] on input "2 libras (910g)" at bounding box center [766, 292] width 1 height 1
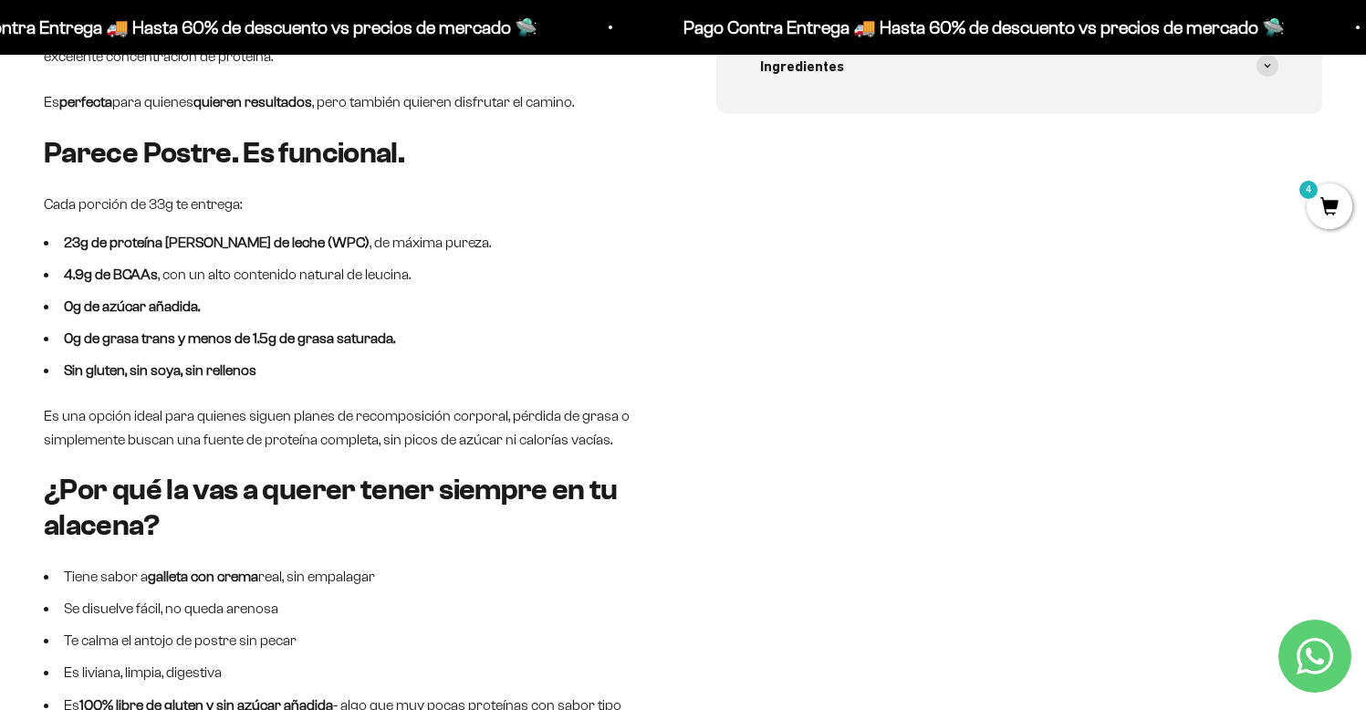
scroll to position [1202, 0]
